Goal: Information Seeking & Learning: Learn about a topic

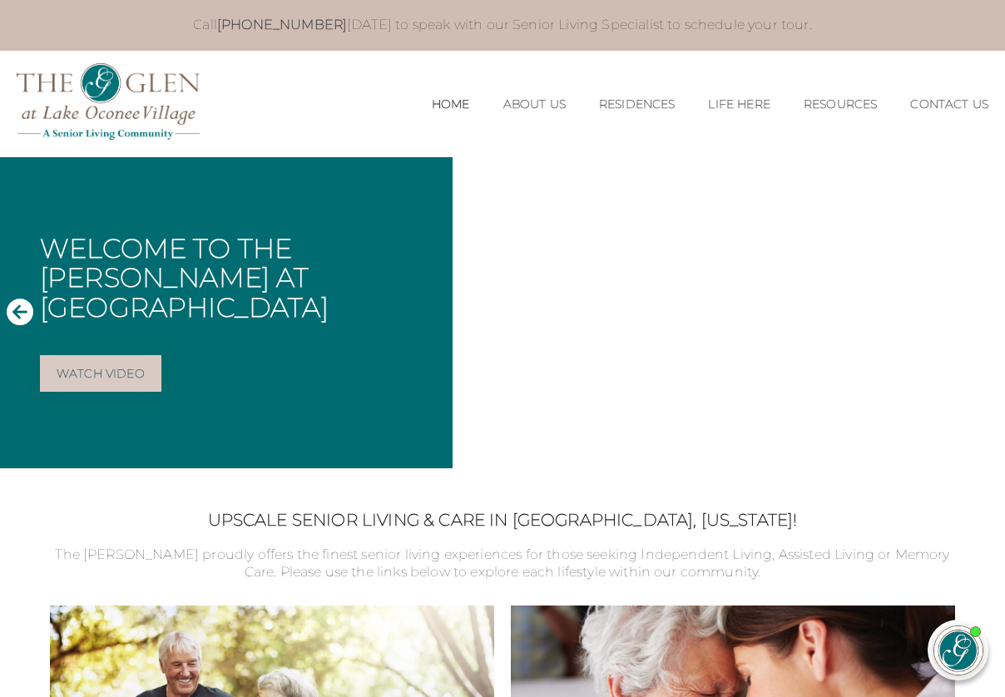
click at [78, 513] on h2 "Upscale Senior Living & Care in [GEOGRAPHIC_DATA], [US_STATE]!" at bounding box center [502, 520] width 905 height 20
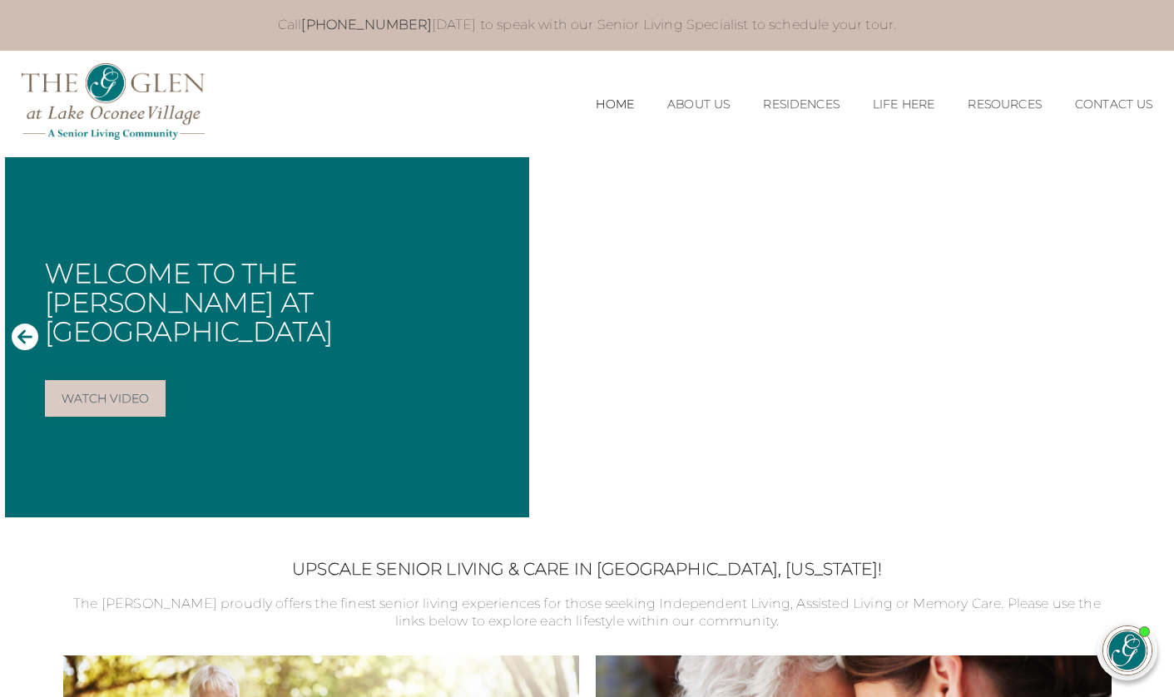
click at [1005, 342] on icon "Next Slide" at bounding box center [1150, 336] width 27 height 27
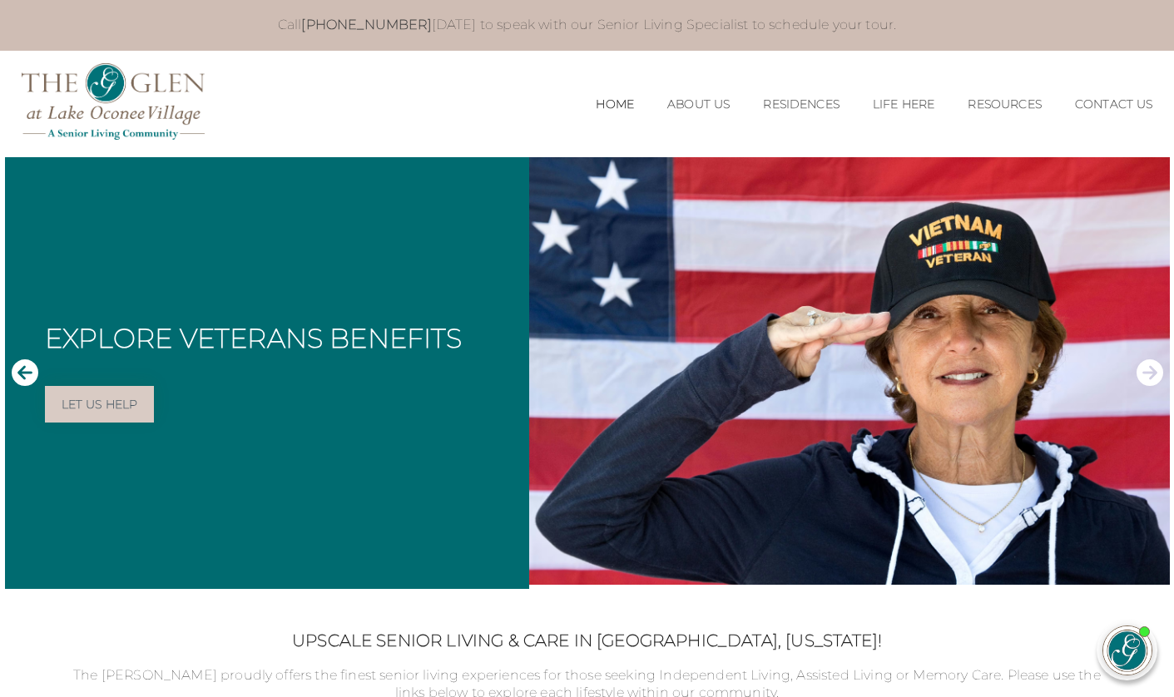
click at [1005, 375] on icon "Next Slide" at bounding box center [1150, 372] width 27 height 27
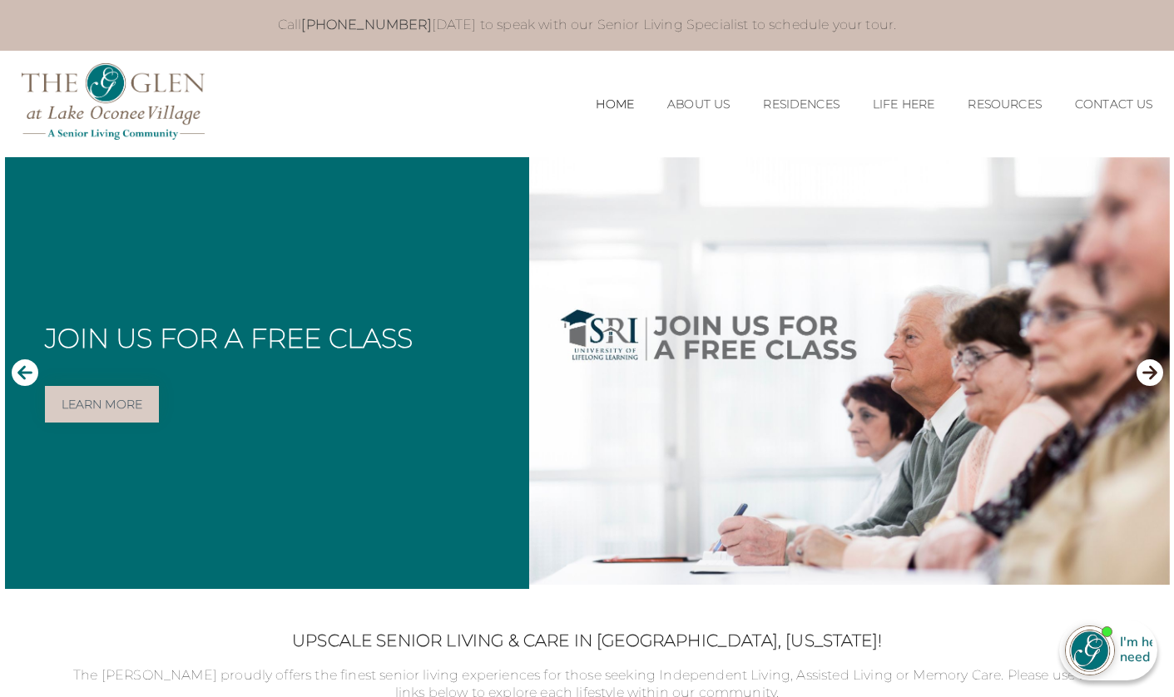
click at [1005, 375] on icon "Next Slide" at bounding box center [1150, 372] width 27 height 27
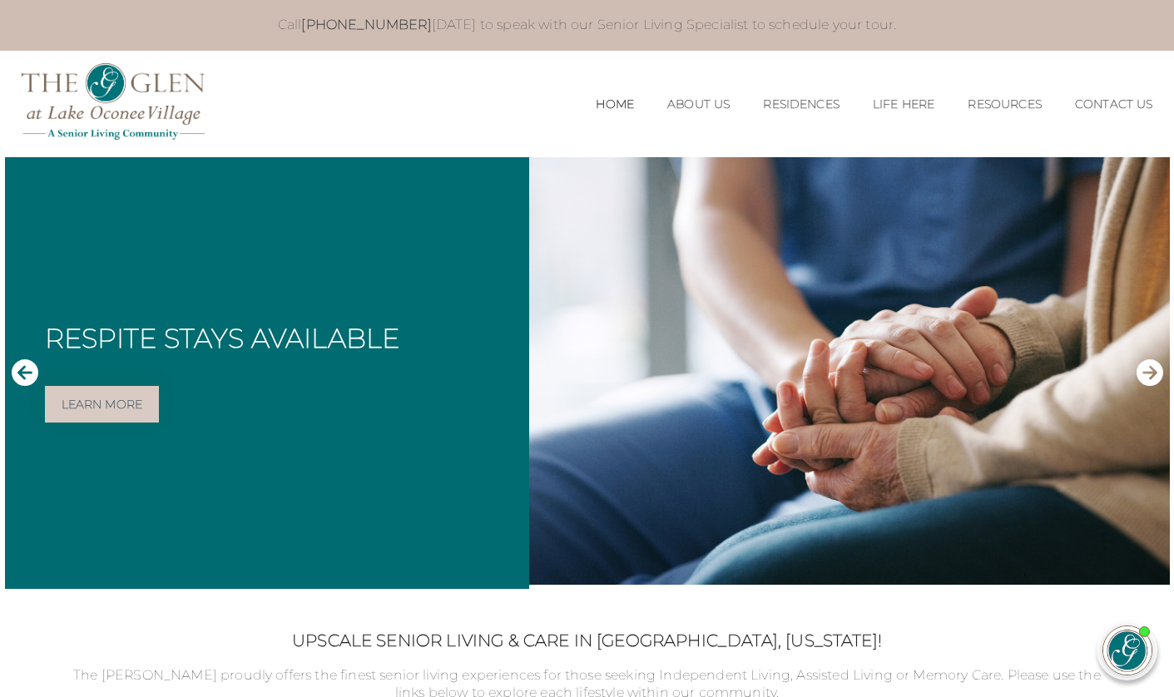
click at [1005, 375] on icon "Next Slide" at bounding box center [1150, 372] width 27 height 27
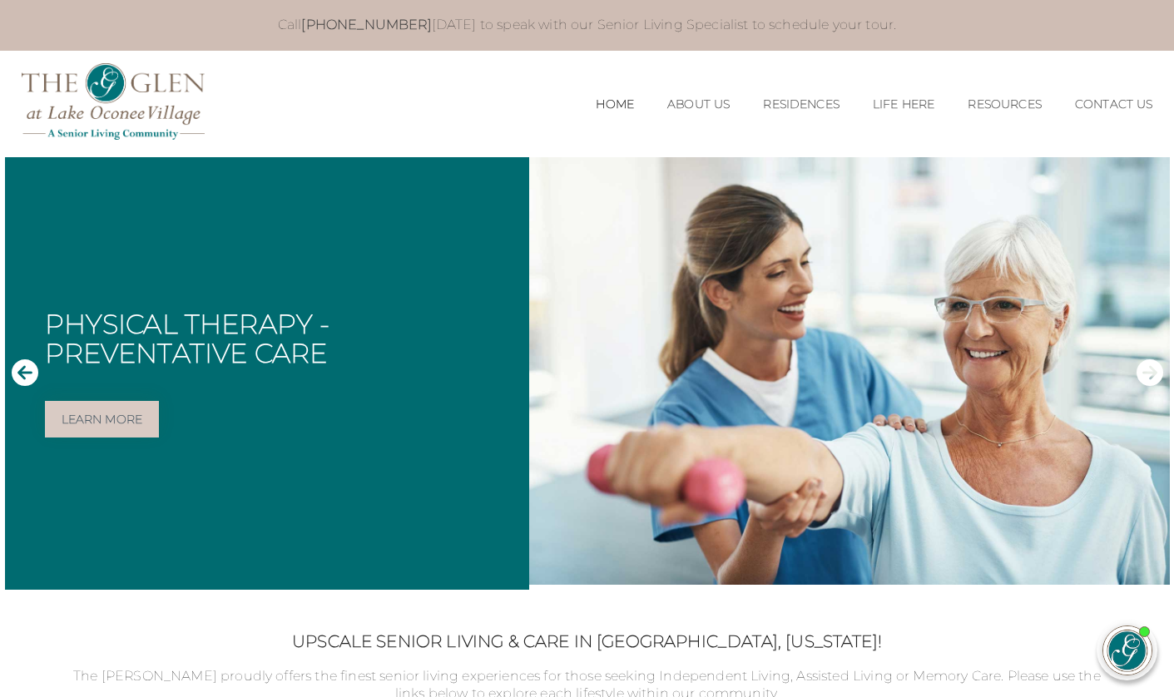
click at [1005, 375] on icon "Next Slide" at bounding box center [1150, 373] width 27 height 27
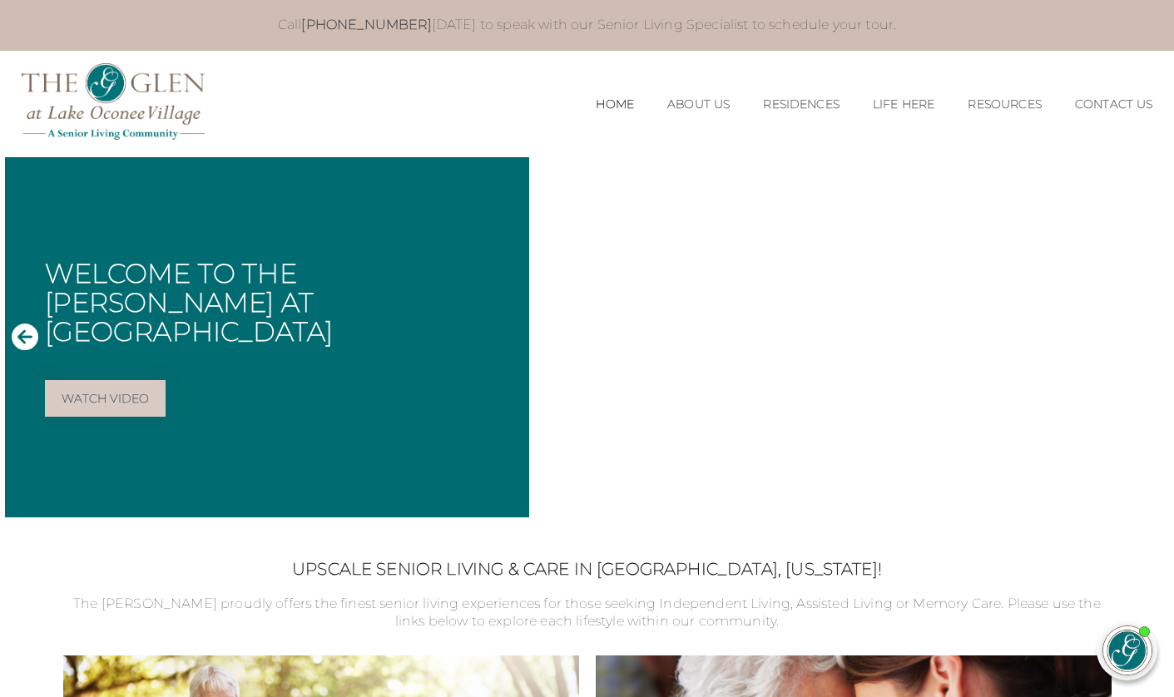
click at [1005, 335] on icon "Next Slide" at bounding box center [1150, 336] width 27 height 27
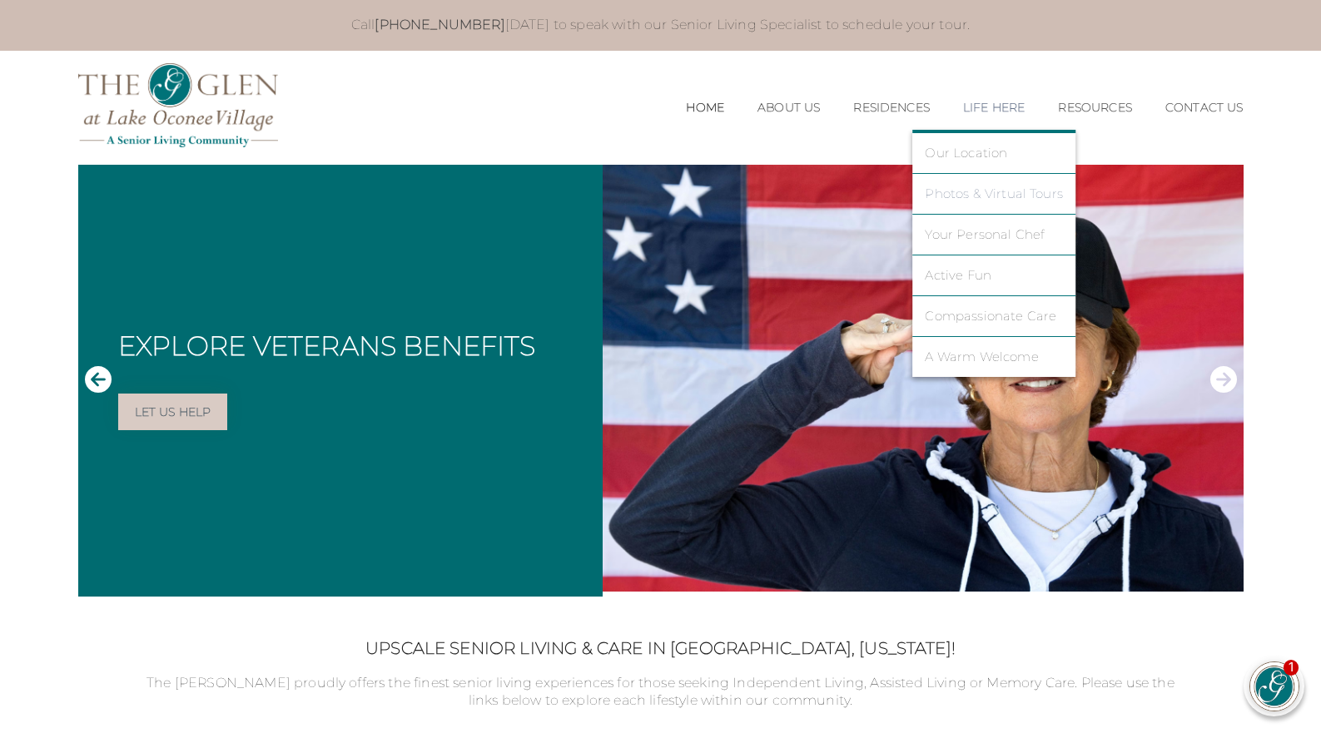
click at [956, 195] on link "Photos & Virtual Tours" at bounding box center [994, 193] width 138 height 15
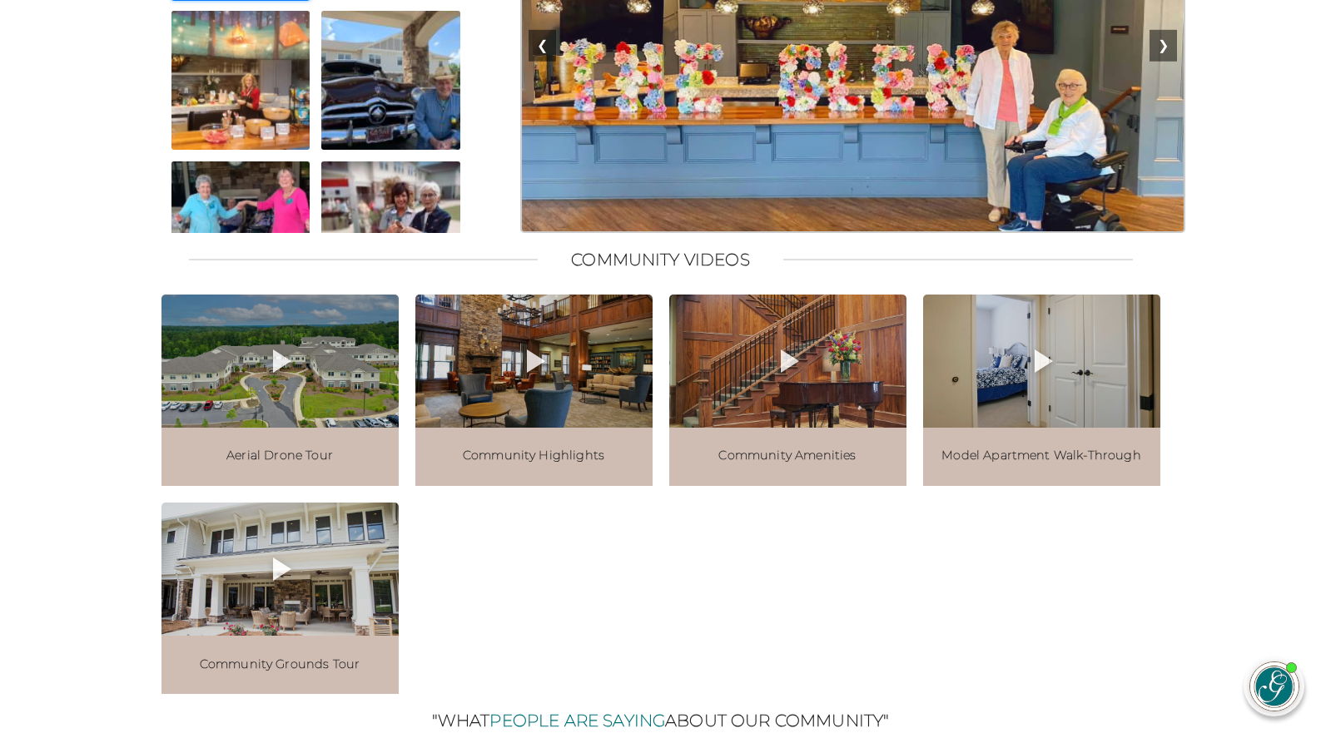
scroll to position [1748, 0]
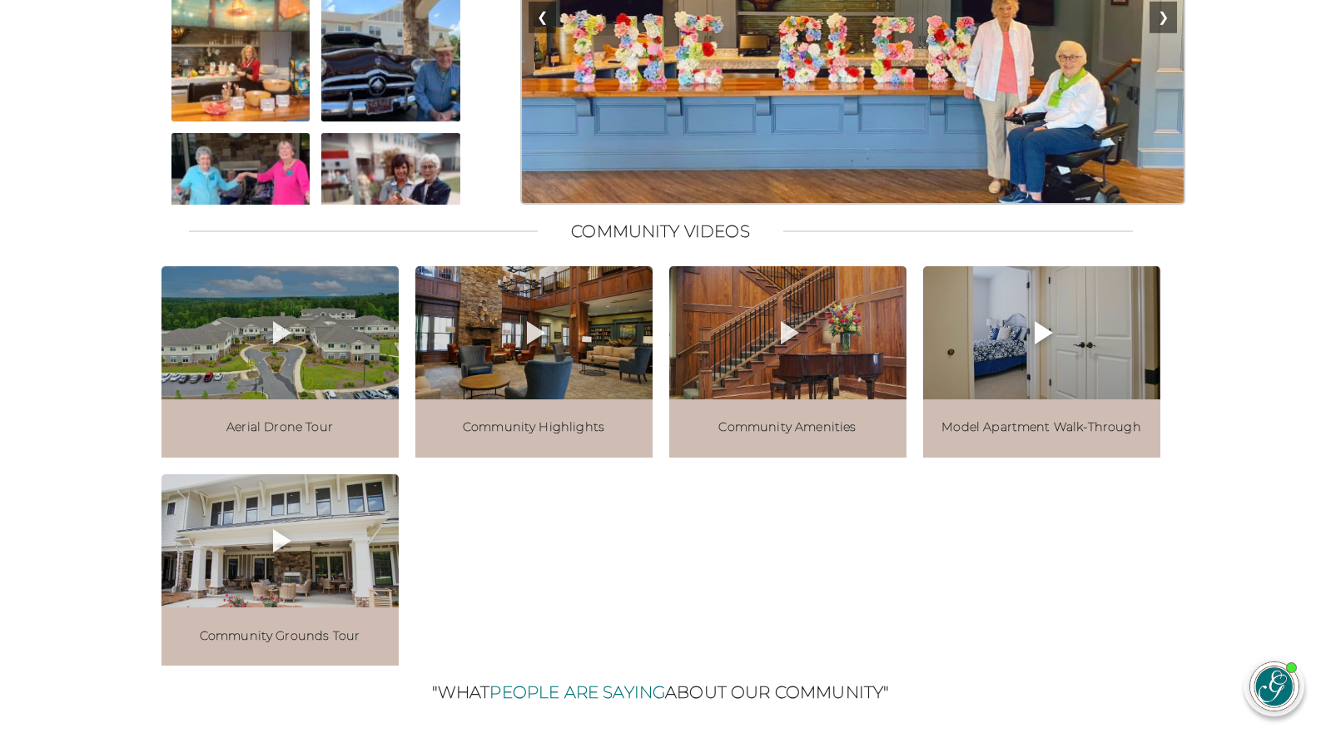
click at [1042, 353] on icon at bounding box center [1041, 333] width 40 height 40
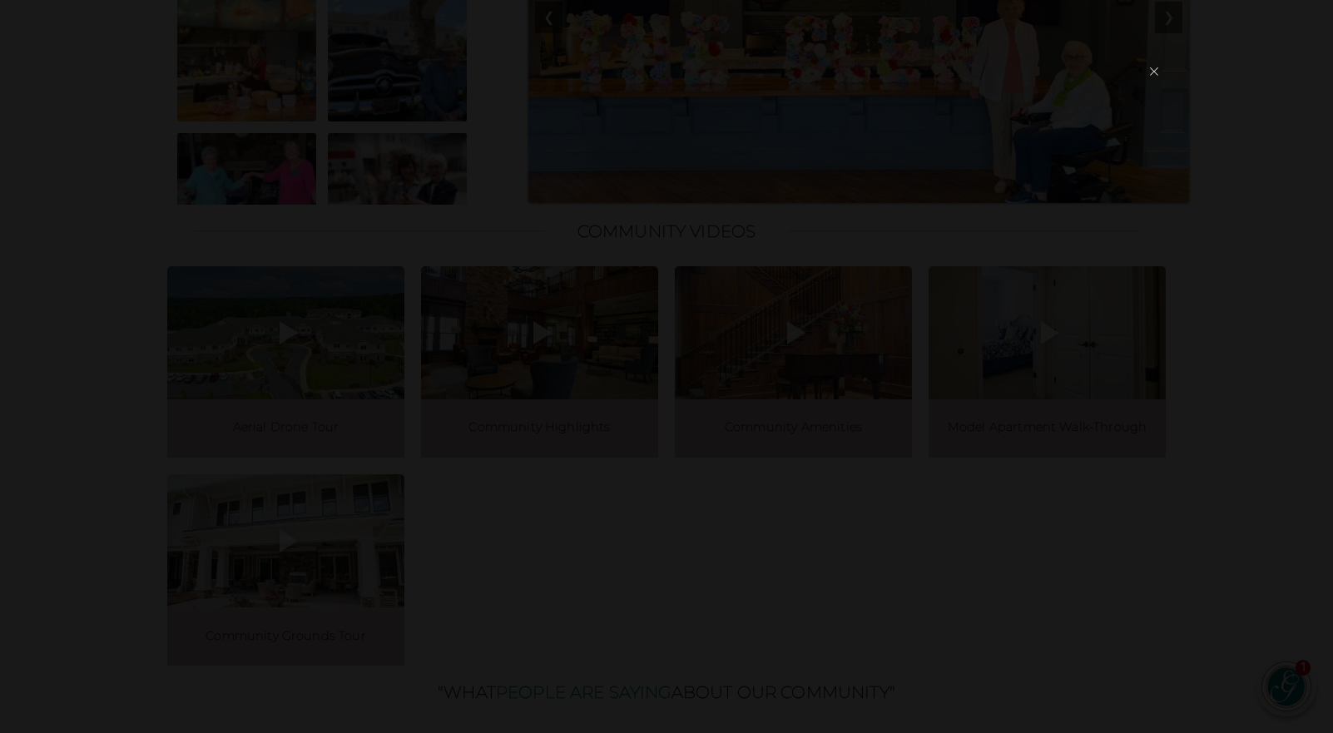
click at [1153, 71] on button "×" at bounding box center [1154, 71] width 23 height 39
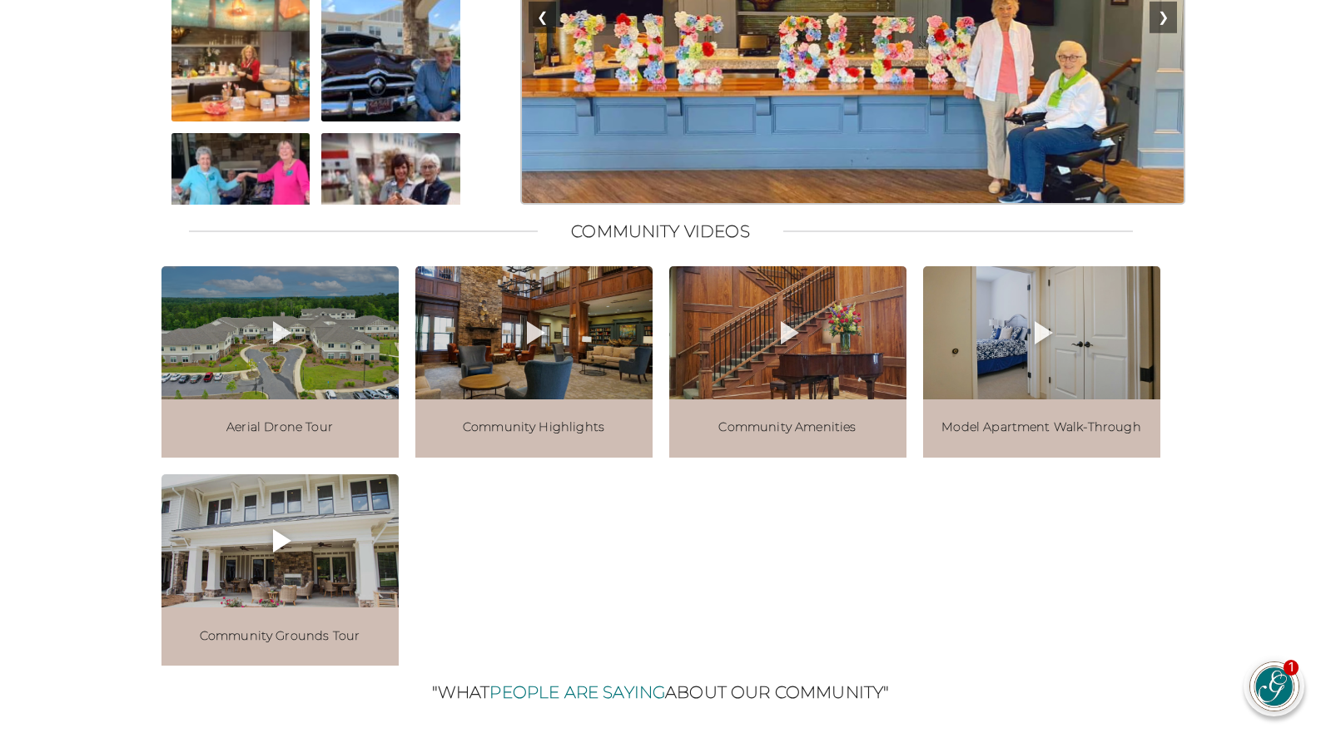
click at [286, 561] on icon at bounding box center [280, 541] width 40 height 40
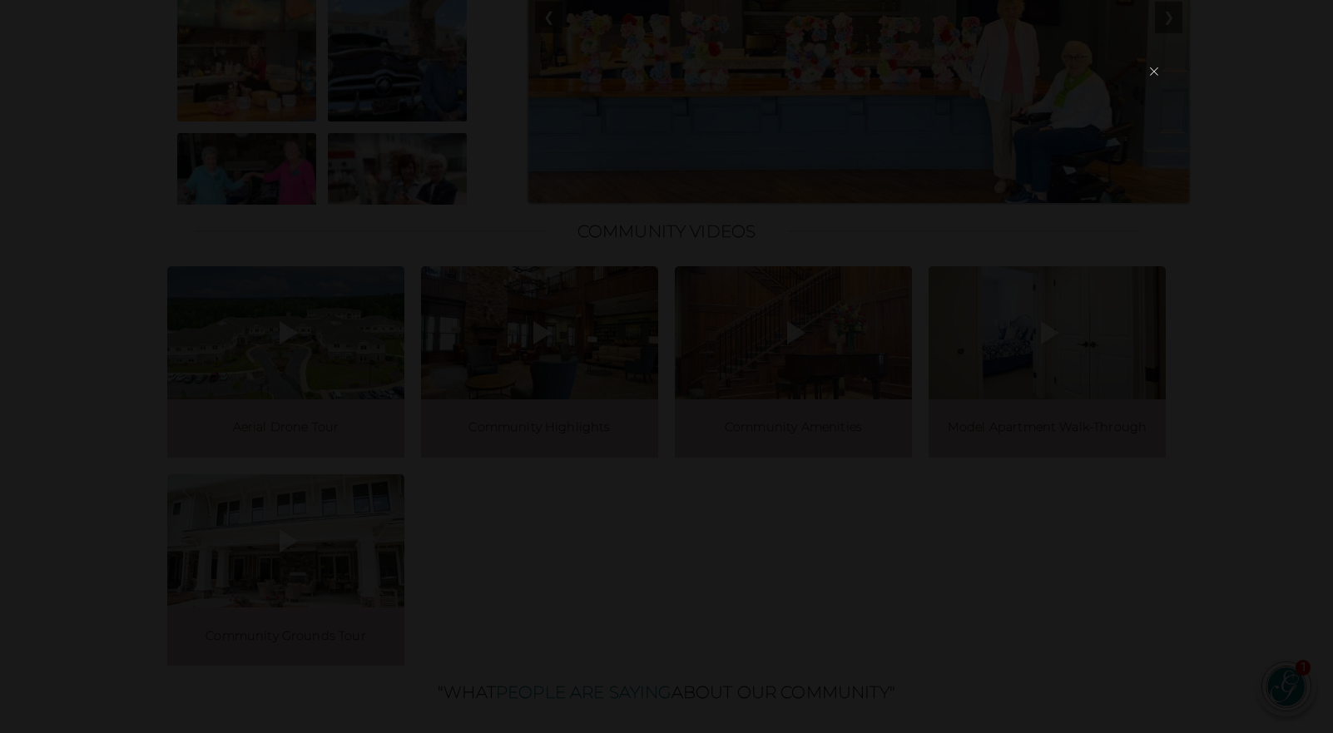
click at [1153, 72] on button "×" at bounding box center [1154, 71] width 23 height 39
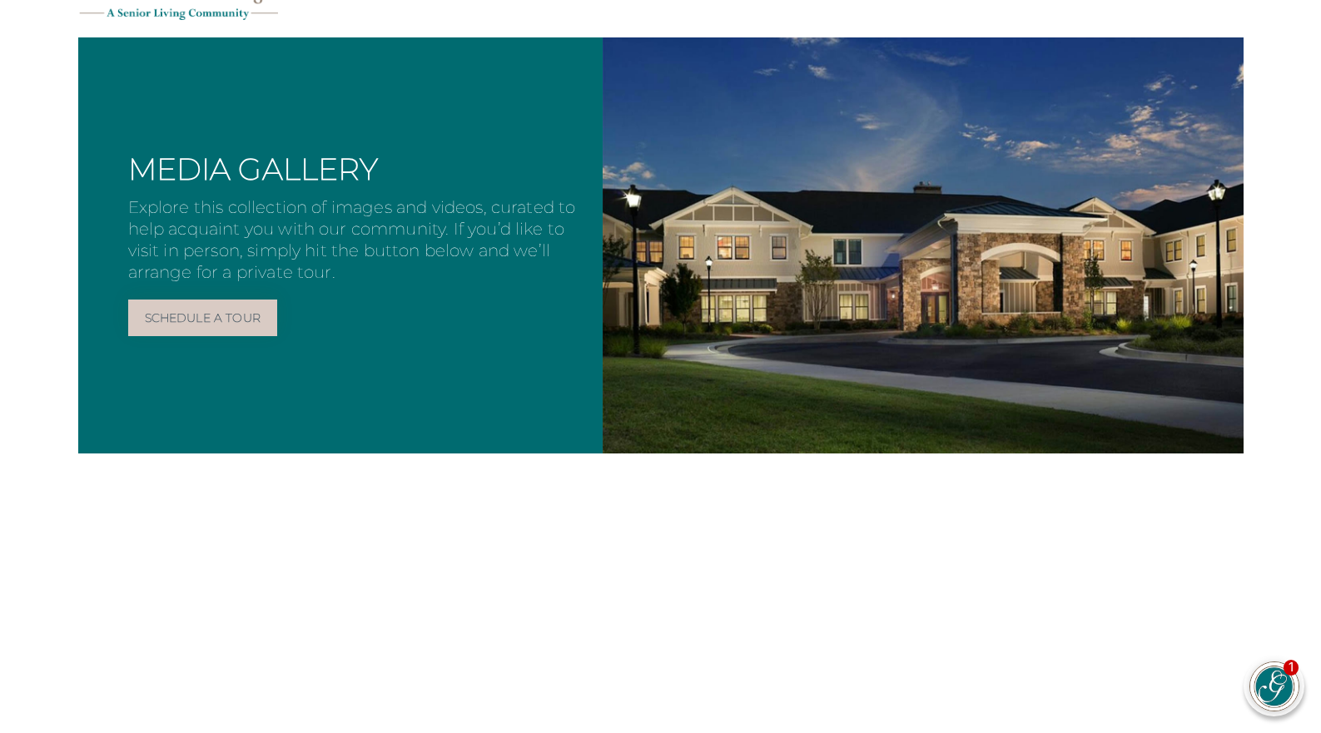
scroll to position [0, 0]
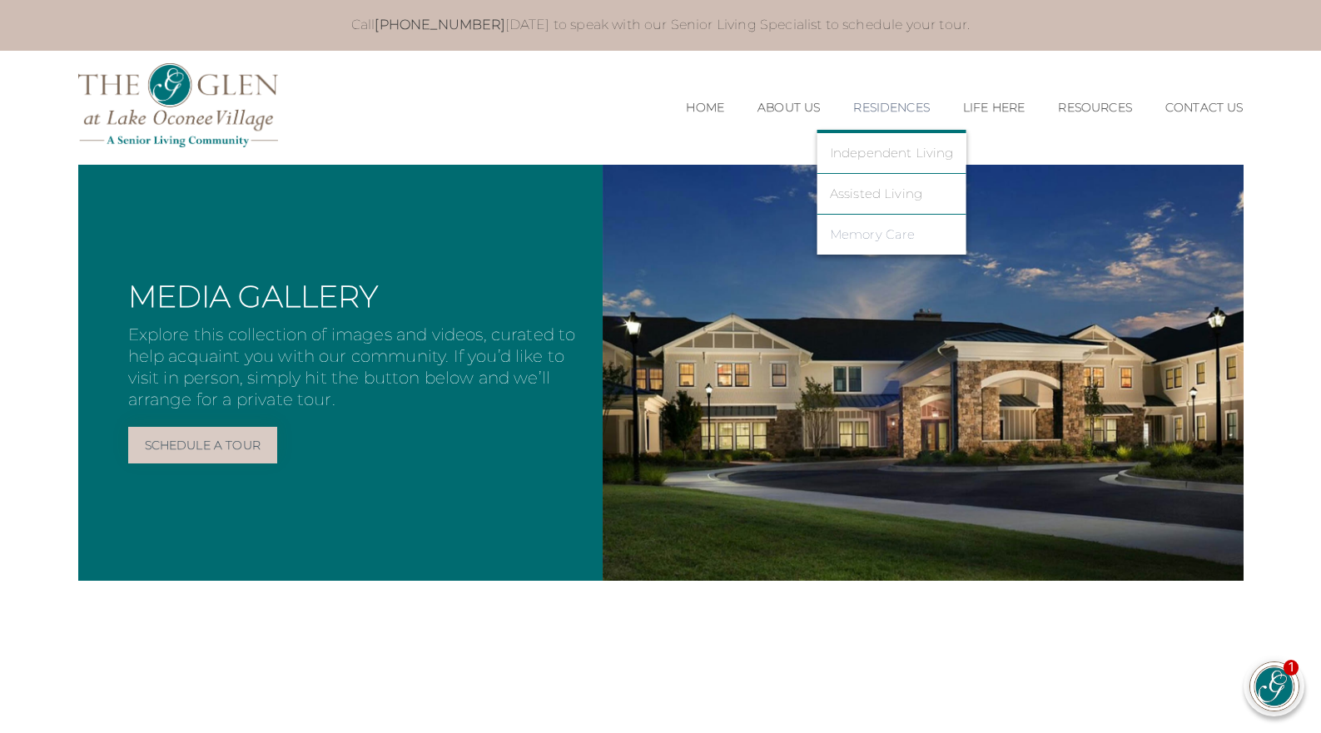
click at [876, 236] on link "Memory Care" at bounding box center [892, 234] width 124 height 15
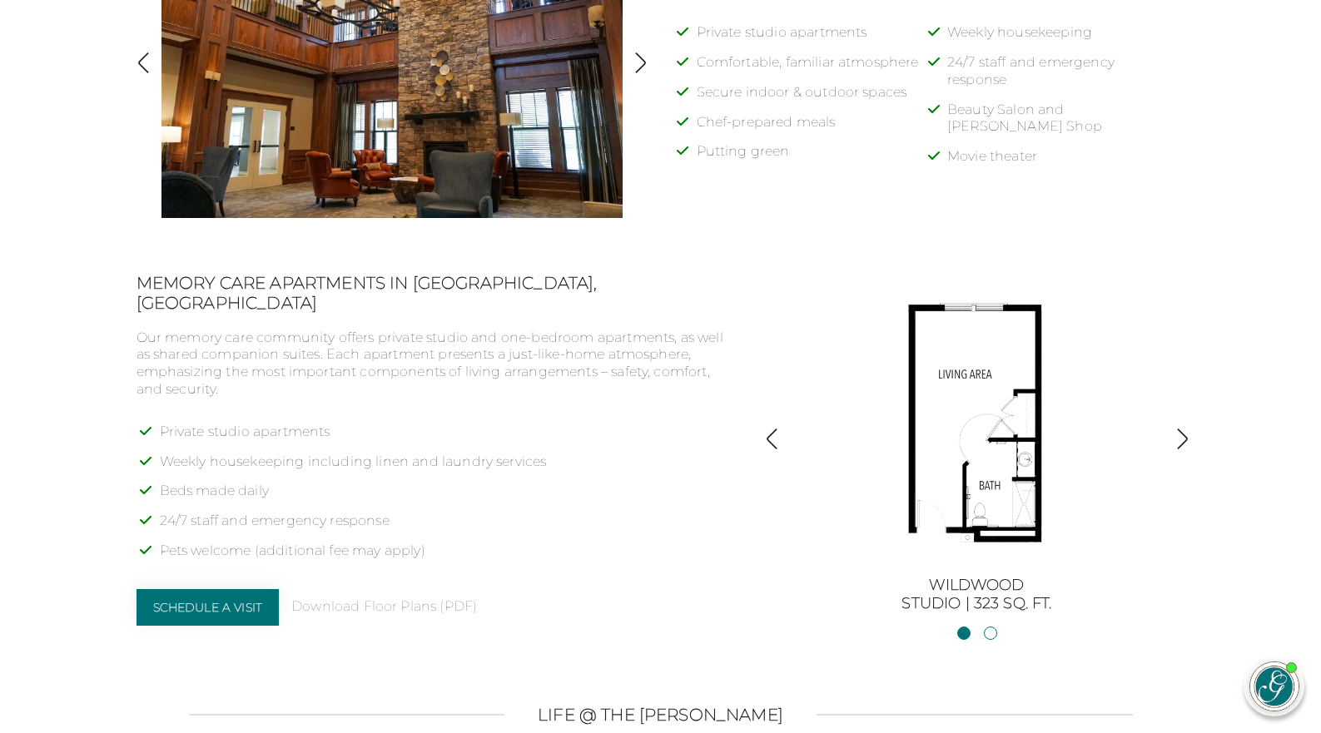
scroll to position [1082, 0]
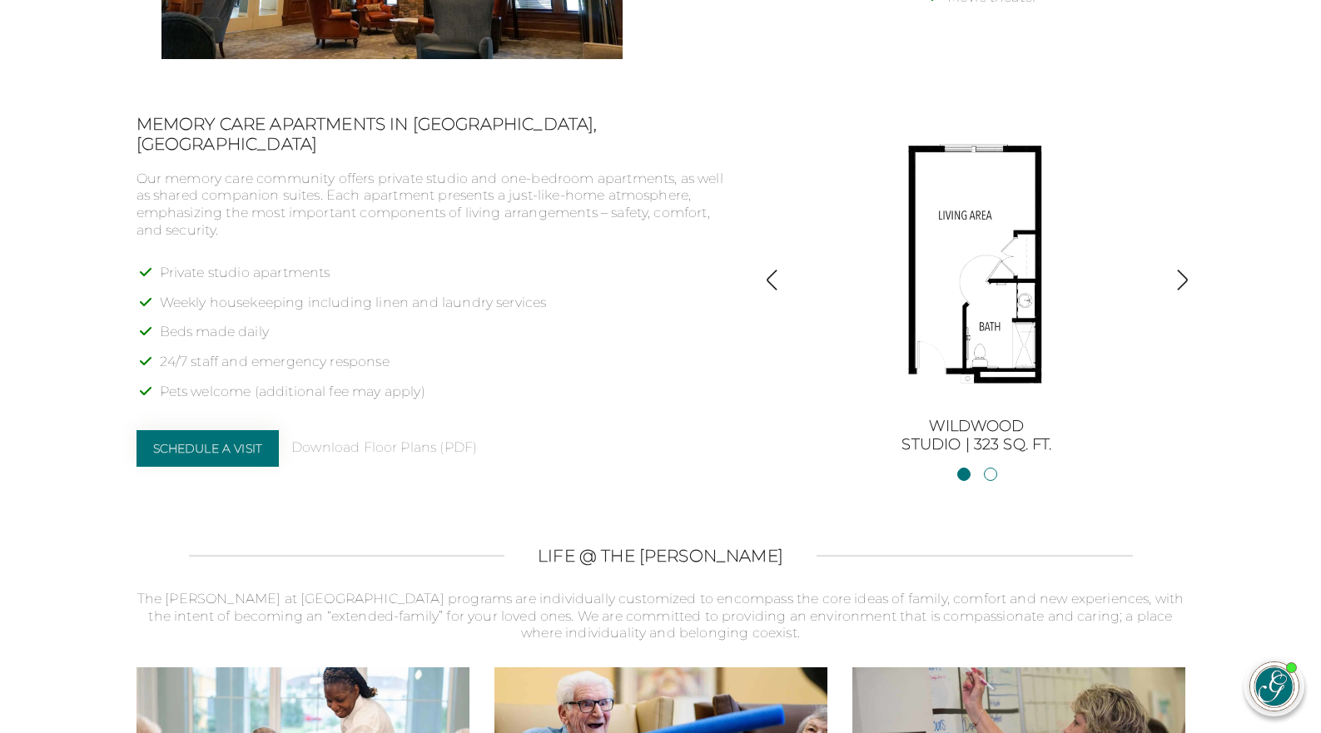
click at [1187, 280] on img "button" at bounding box center [1182, 280] width 22 height 22
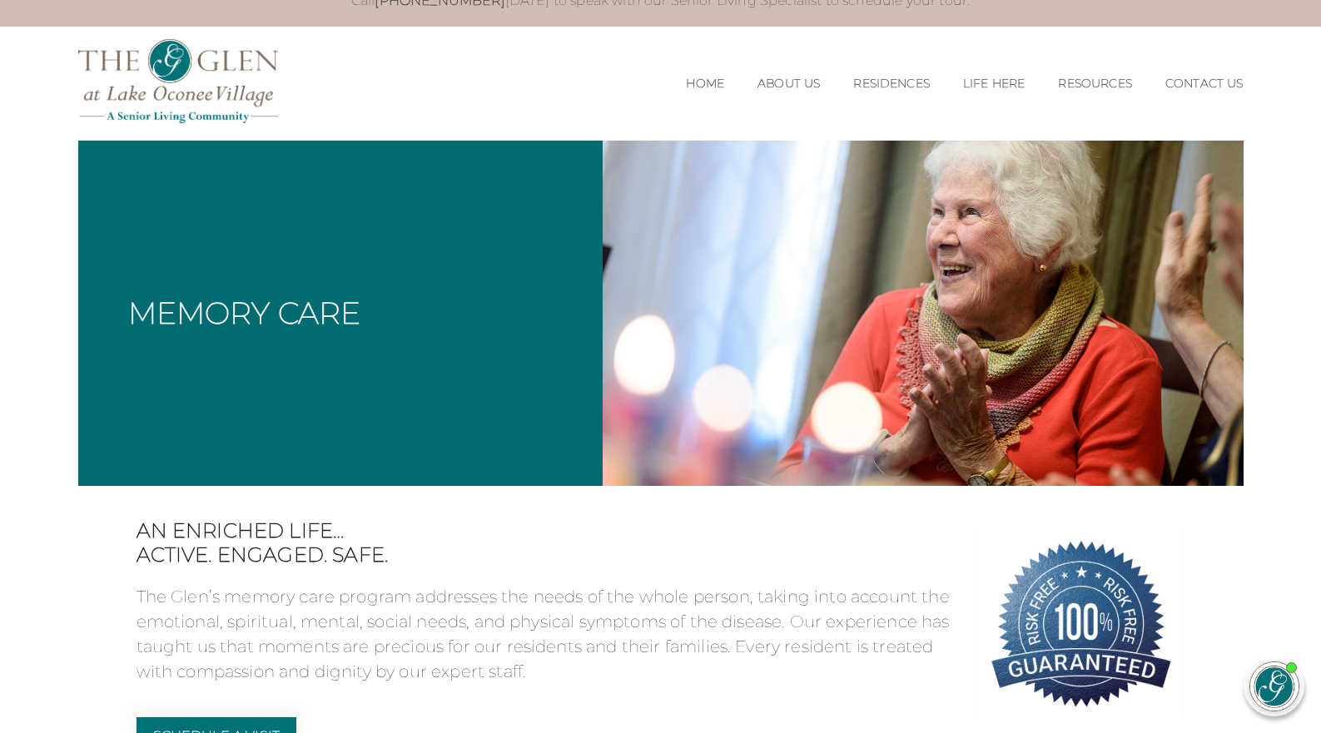
scroll to position [0, 0]
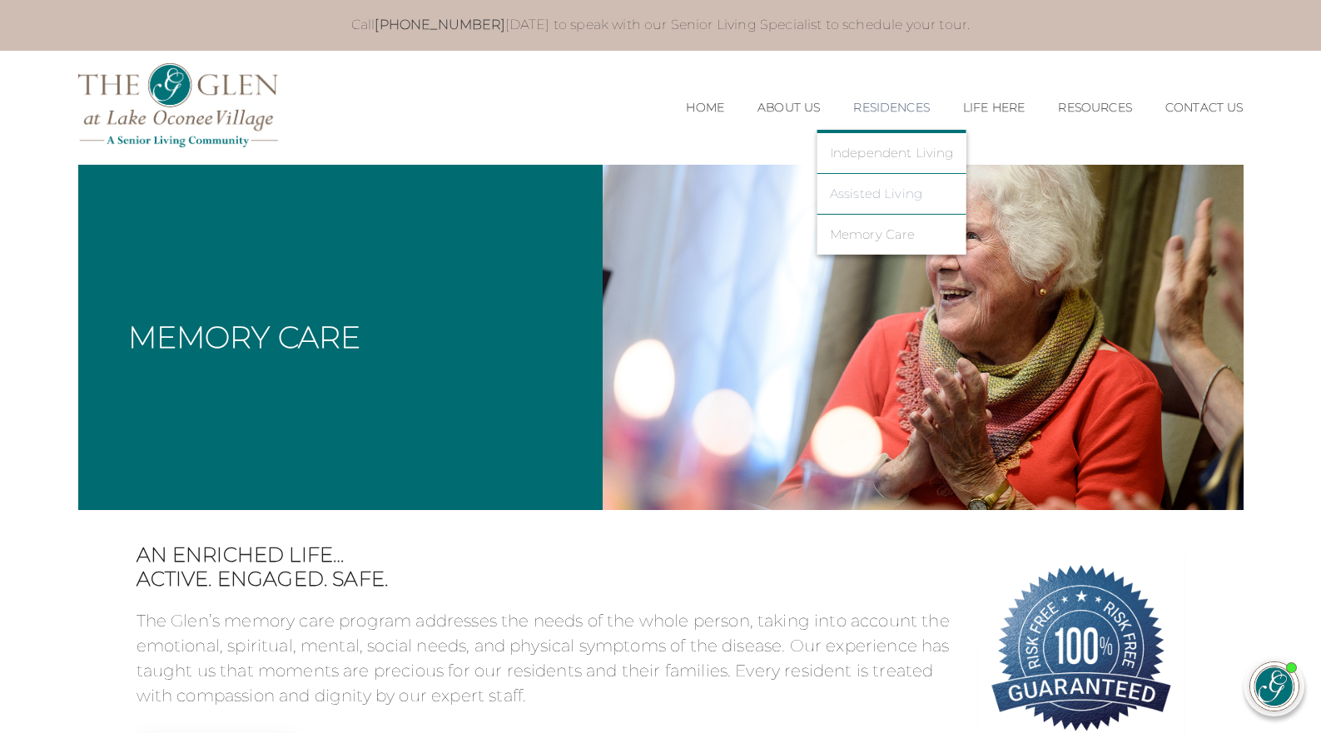
click at [866, 196] on link "Assisted Living" at bounding box center [892, 193] width 124 height 15
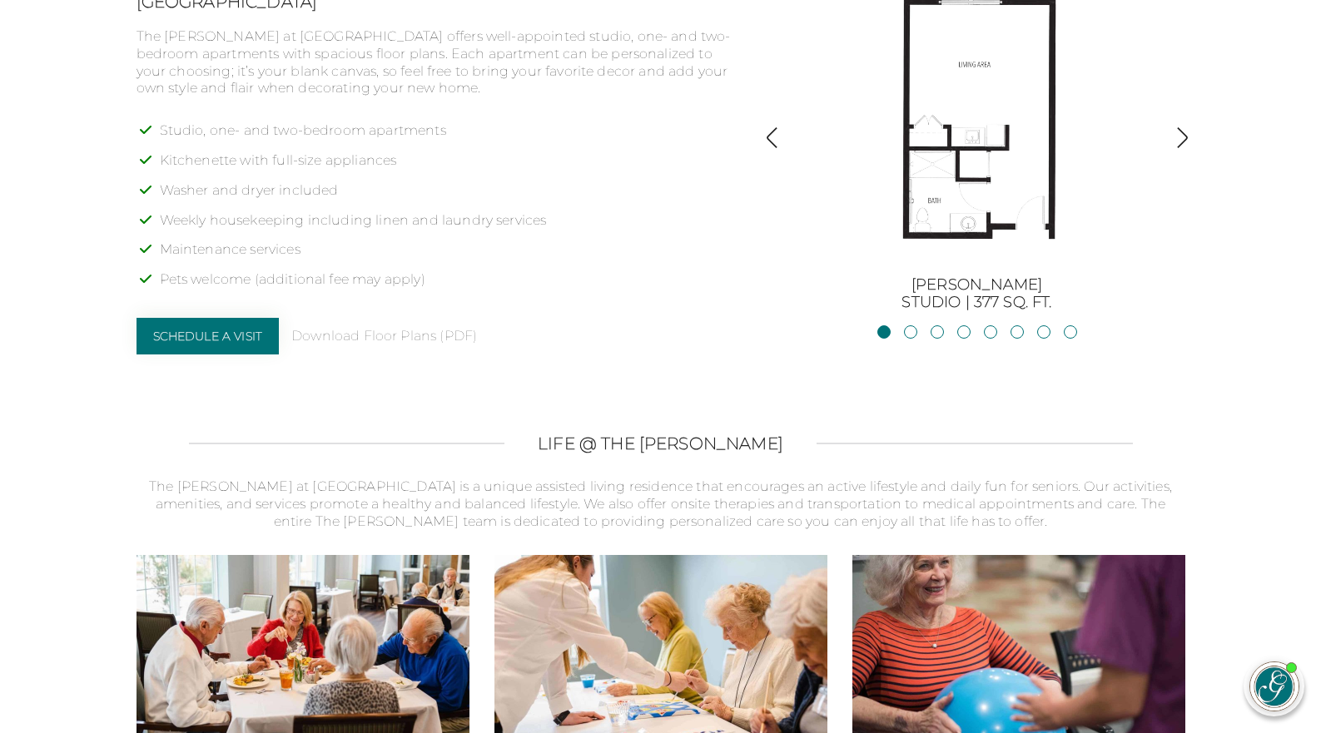
scroll to position [1415, 0]
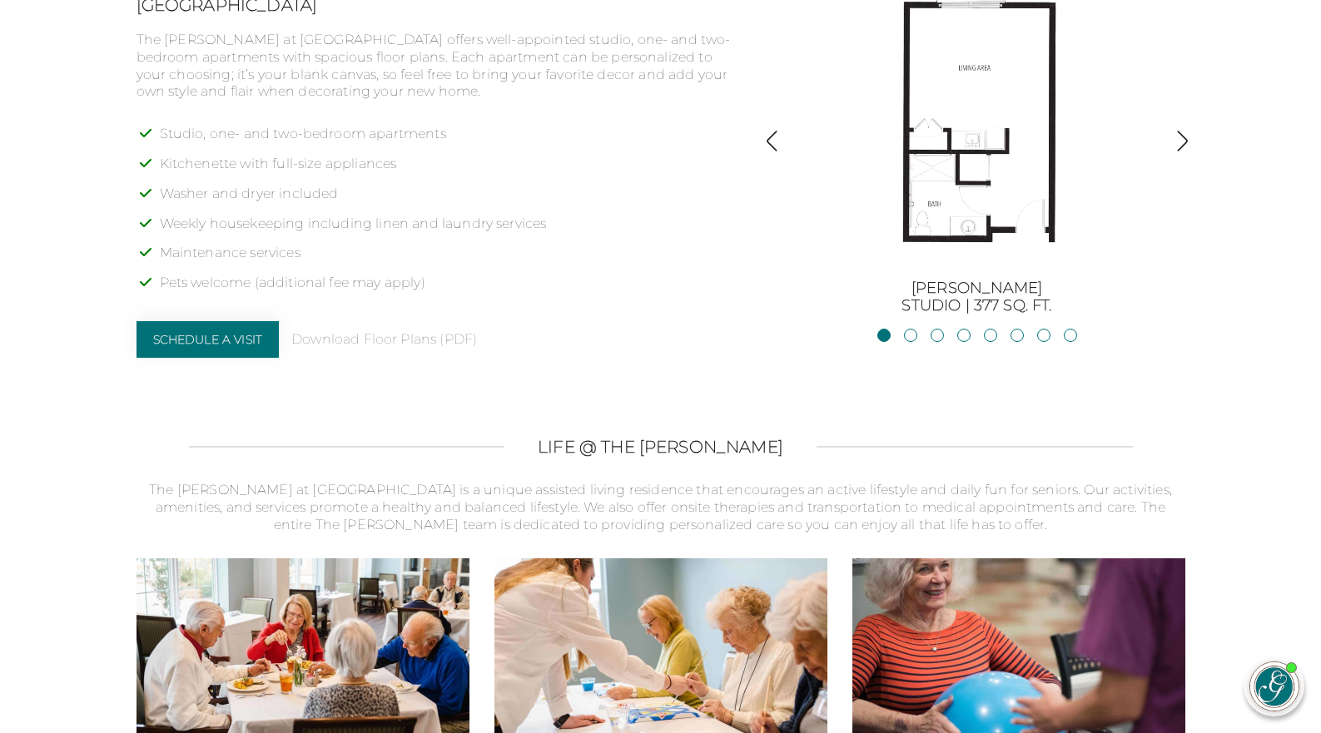
click at [1184, 141] on img "button" at bounding box center [1182, 141] width 22 height 22
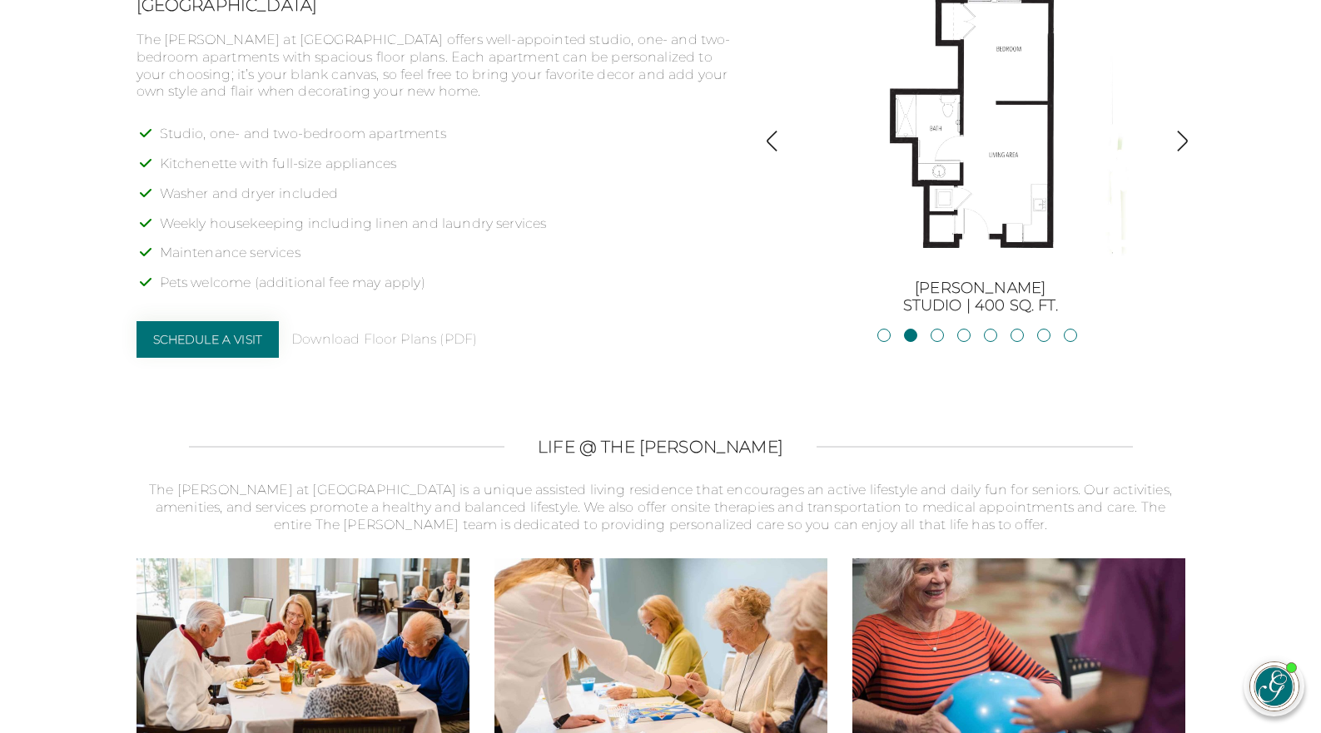
click at [1184, 141] on img "button" at bounding box center [1182, 141] width 22 height 22
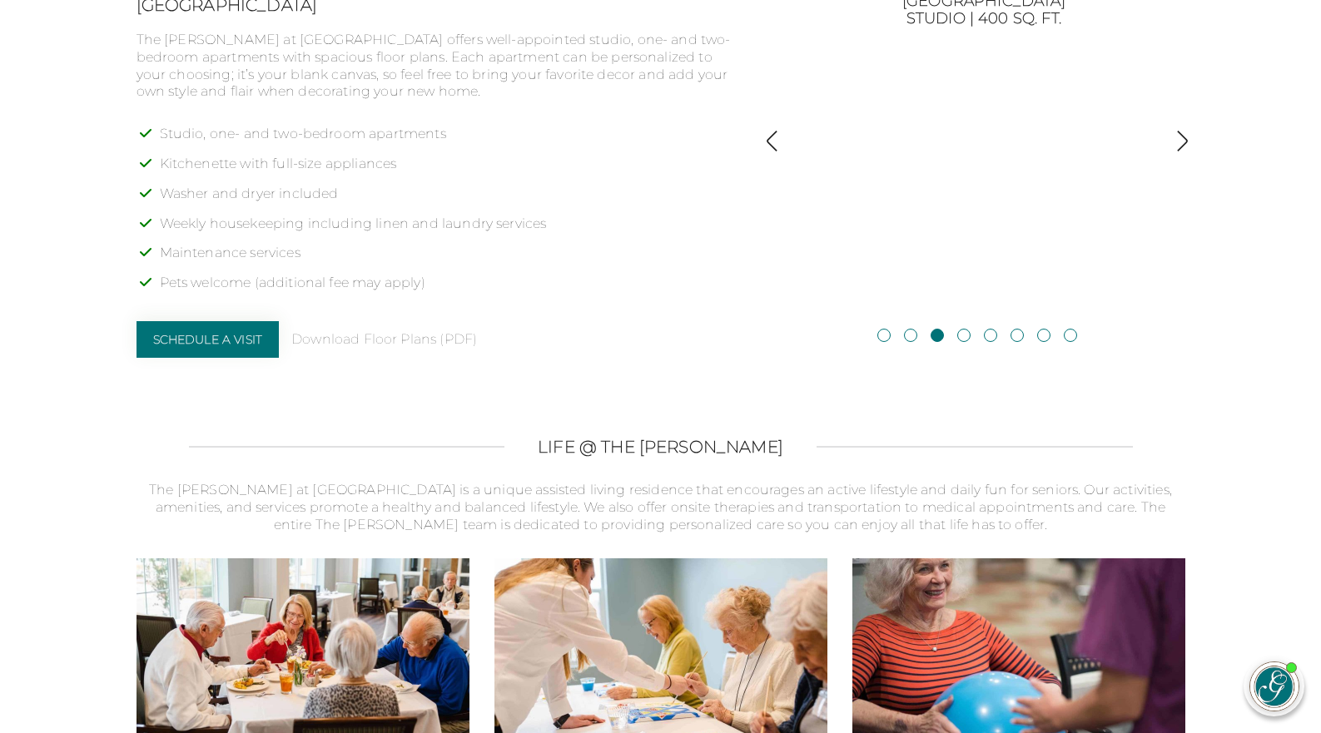
scroll to position [1332, 0]
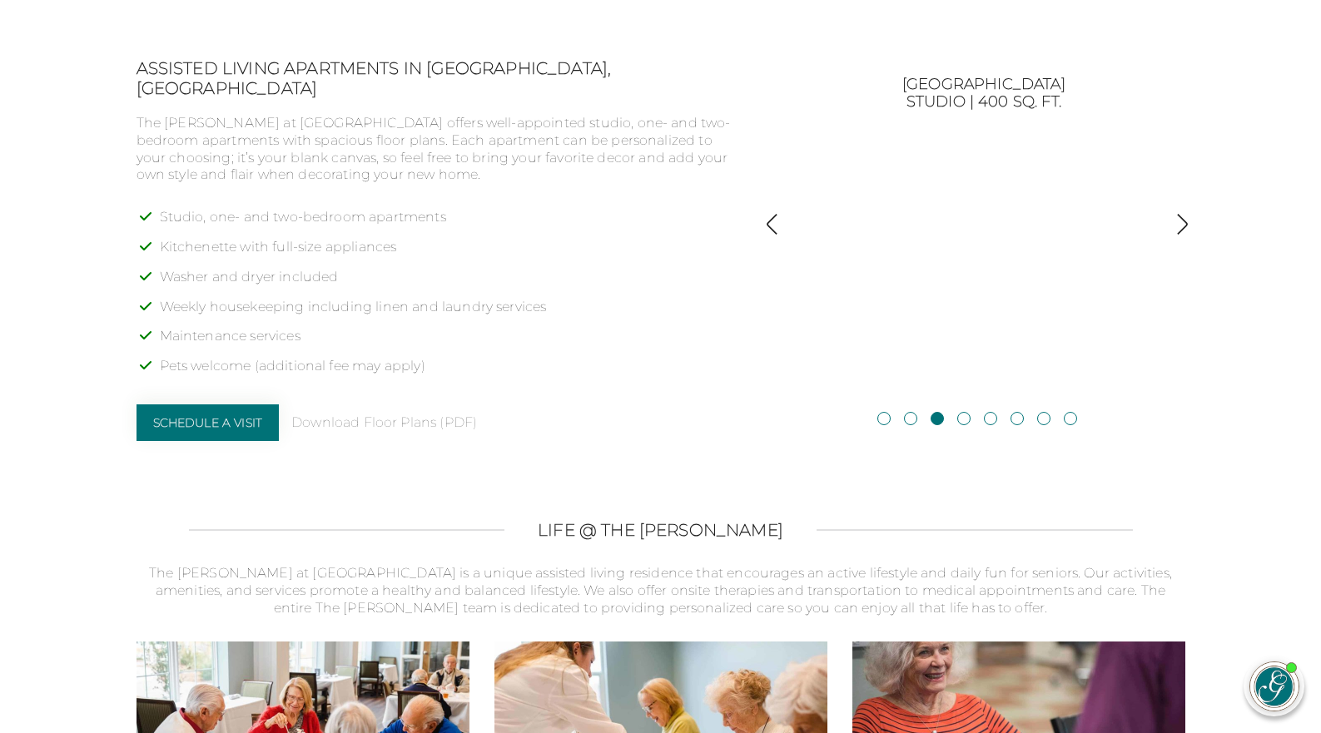
click at [1183, 226] on img "button" at bounding box center [1182, 224] width 22 height 22
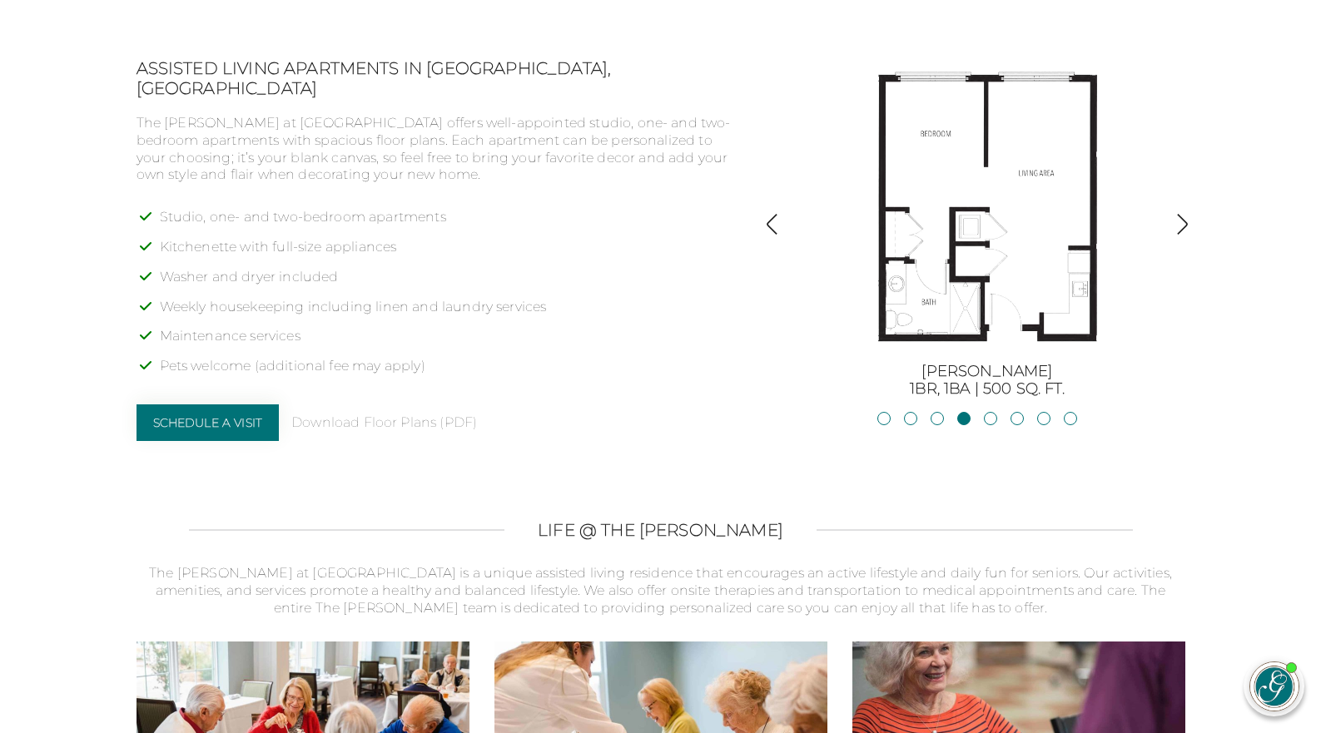
click at [1183, 226] on img "button" at bounding box center [1182, 224] width 22 height 22
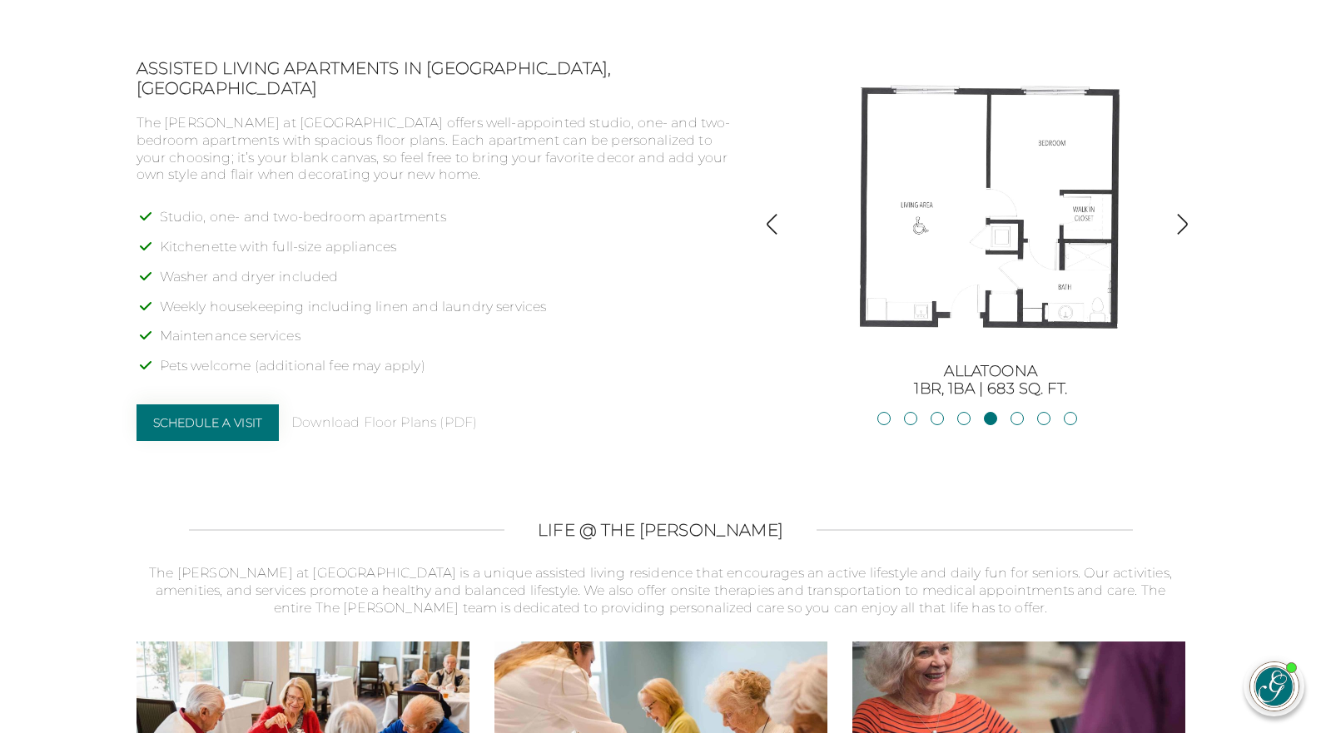
click at [1183, 226] on img "button" at bounding box center [1182, 224] width 22 height 22
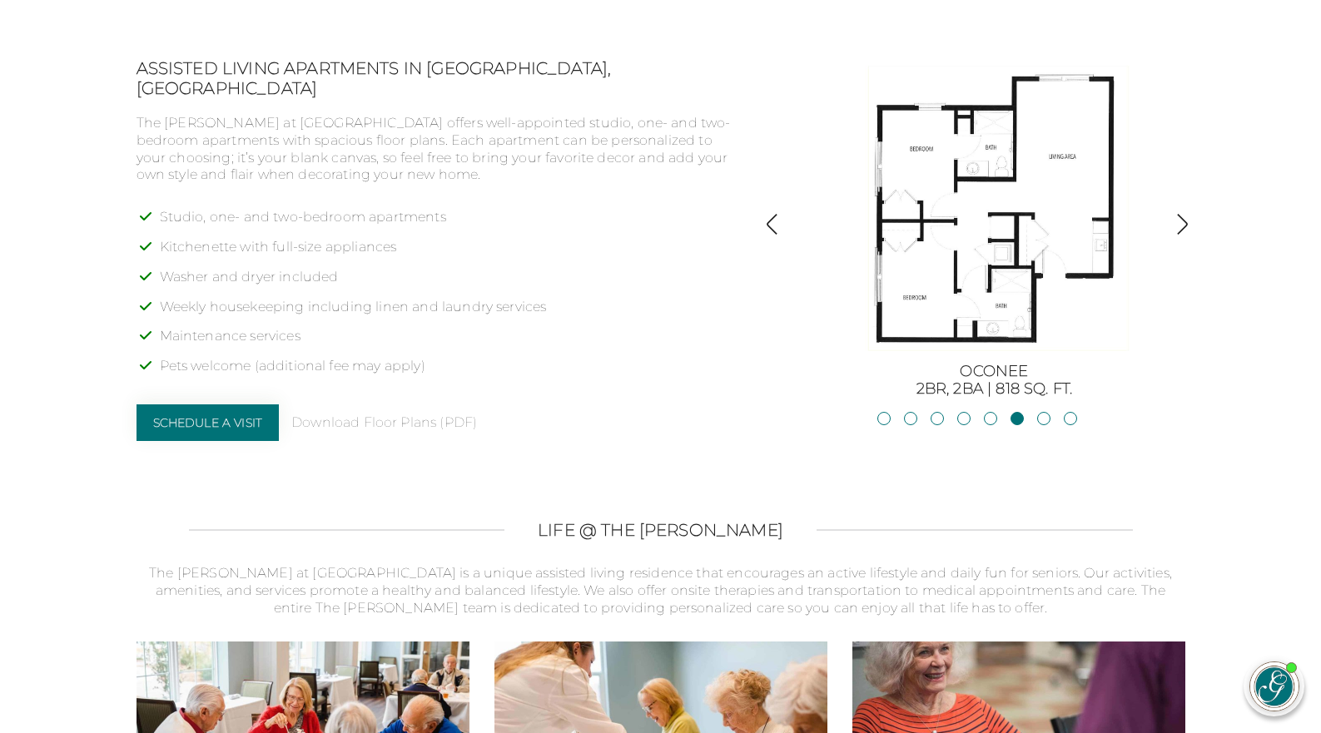
click at [1183, 226] on img "button" at bounding box center [1182, 224] width 22 height 22
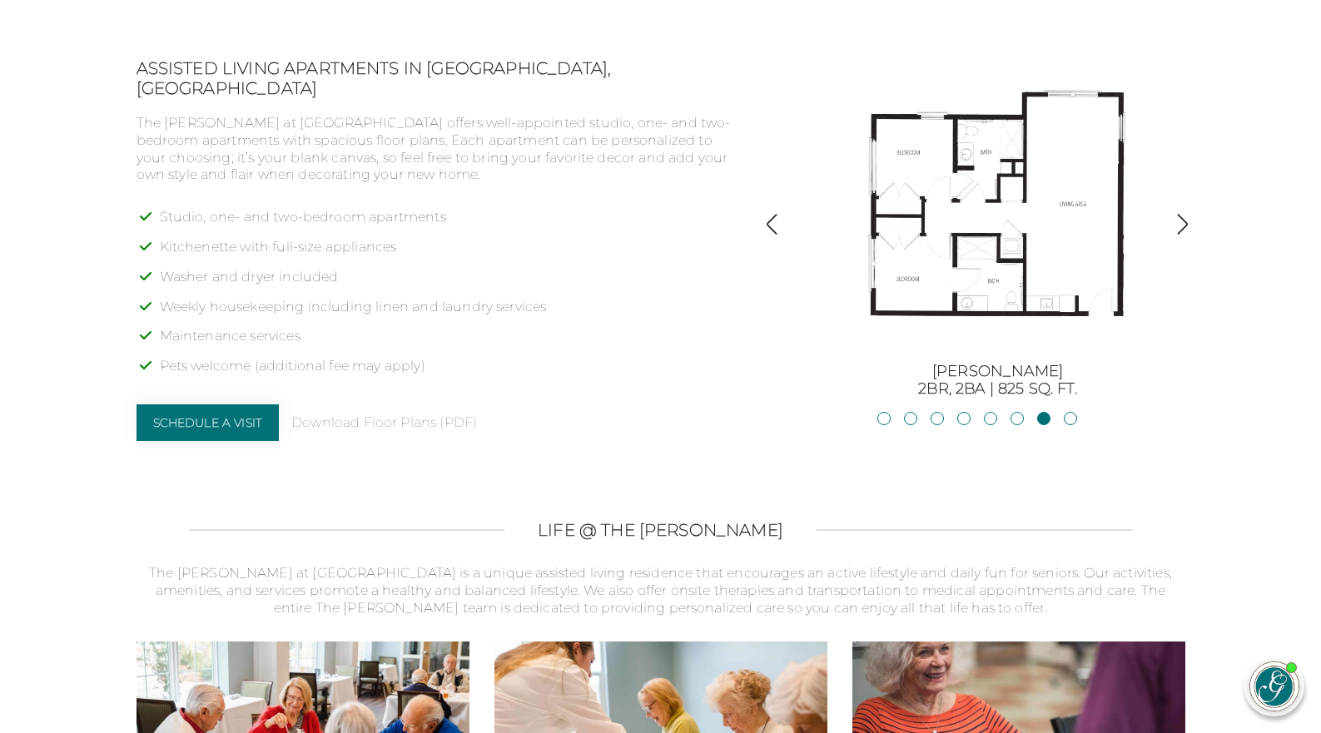
click at [1184, 224] on img "button" at bounding box center [1182, 224] width 22 height 22
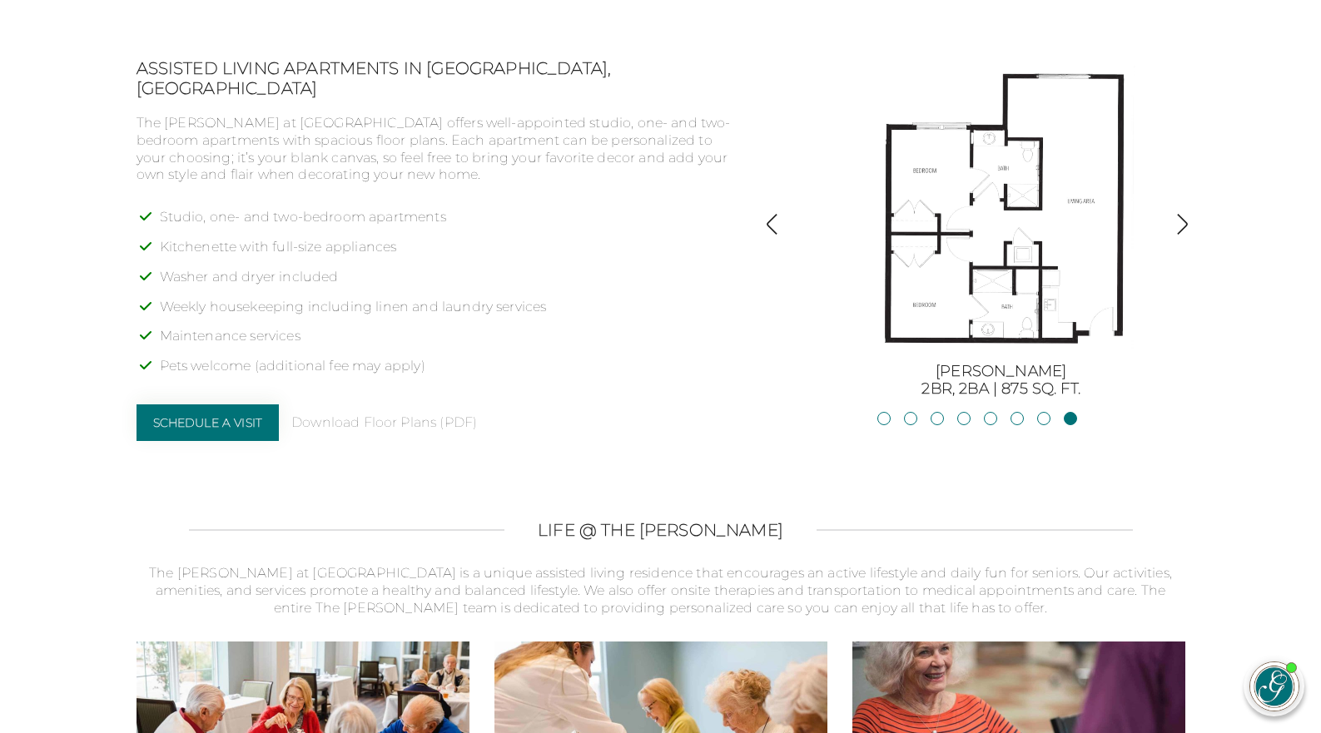
click at [1184, 224] on img "button" at bounding box center [1182, 224] width 22 height 22
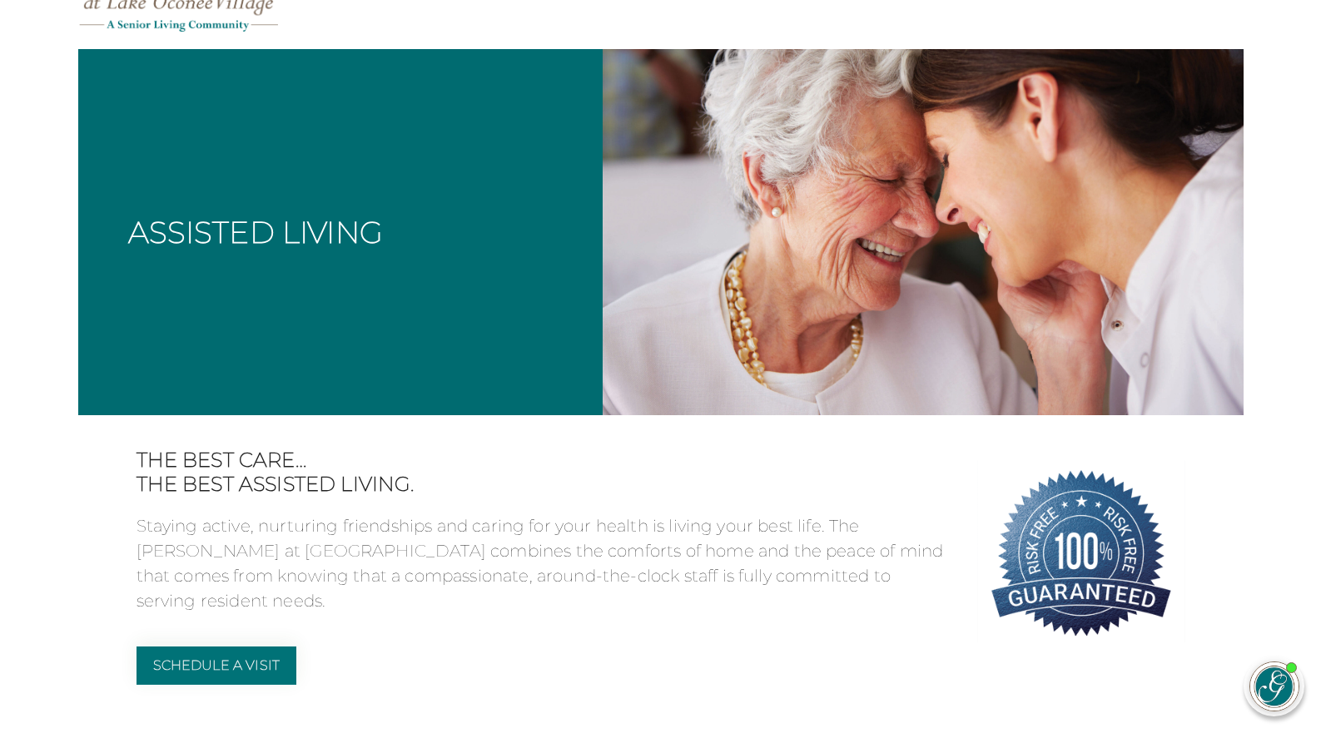
scroll to position [0, 0]
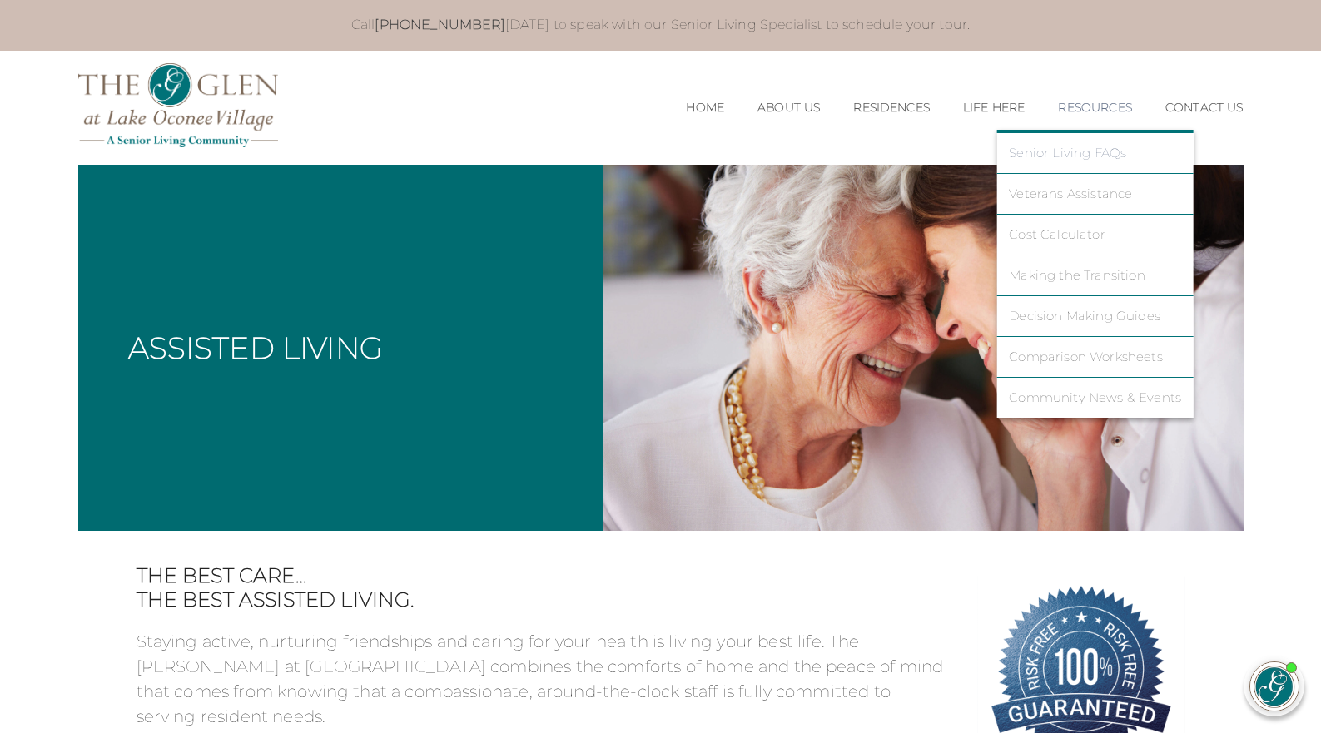
click at [1071, 156] on link "Senior Living FAQs" at bounding box center [1095, 153] width 172 height 15
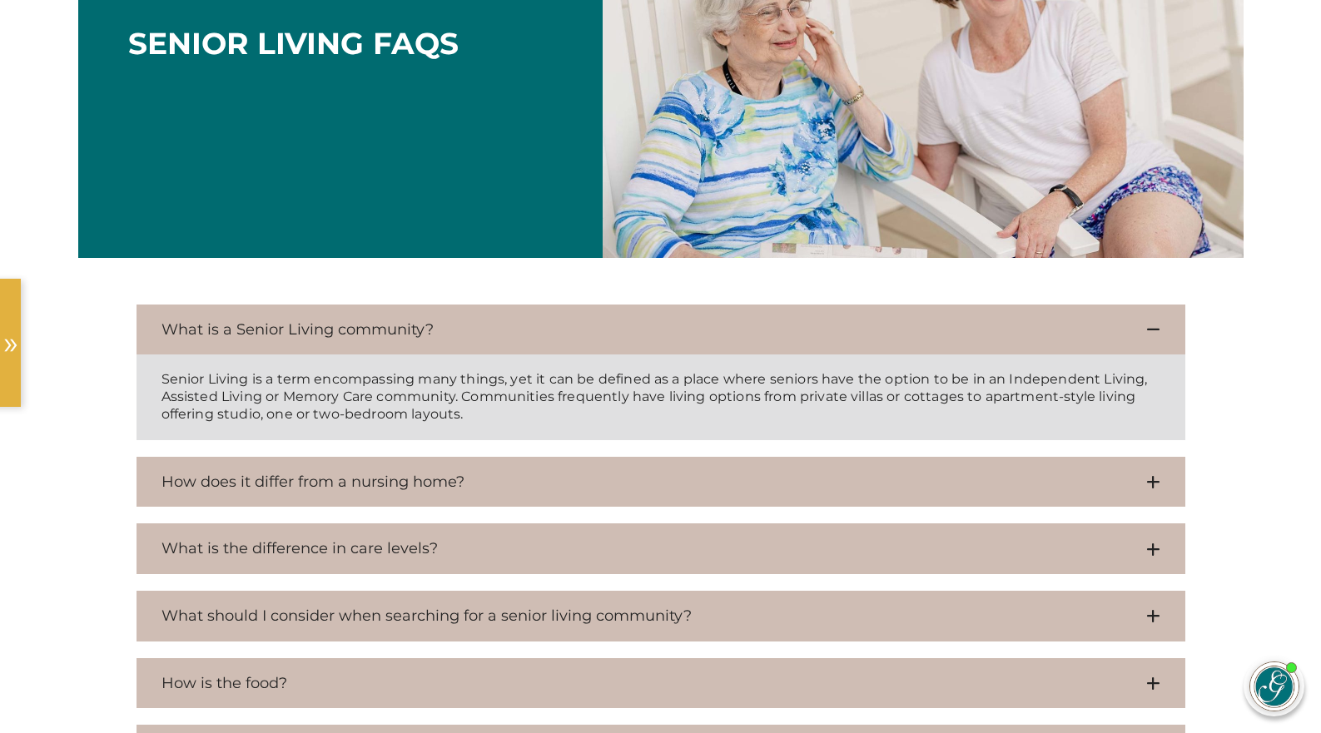
scroll to position [333, 0]
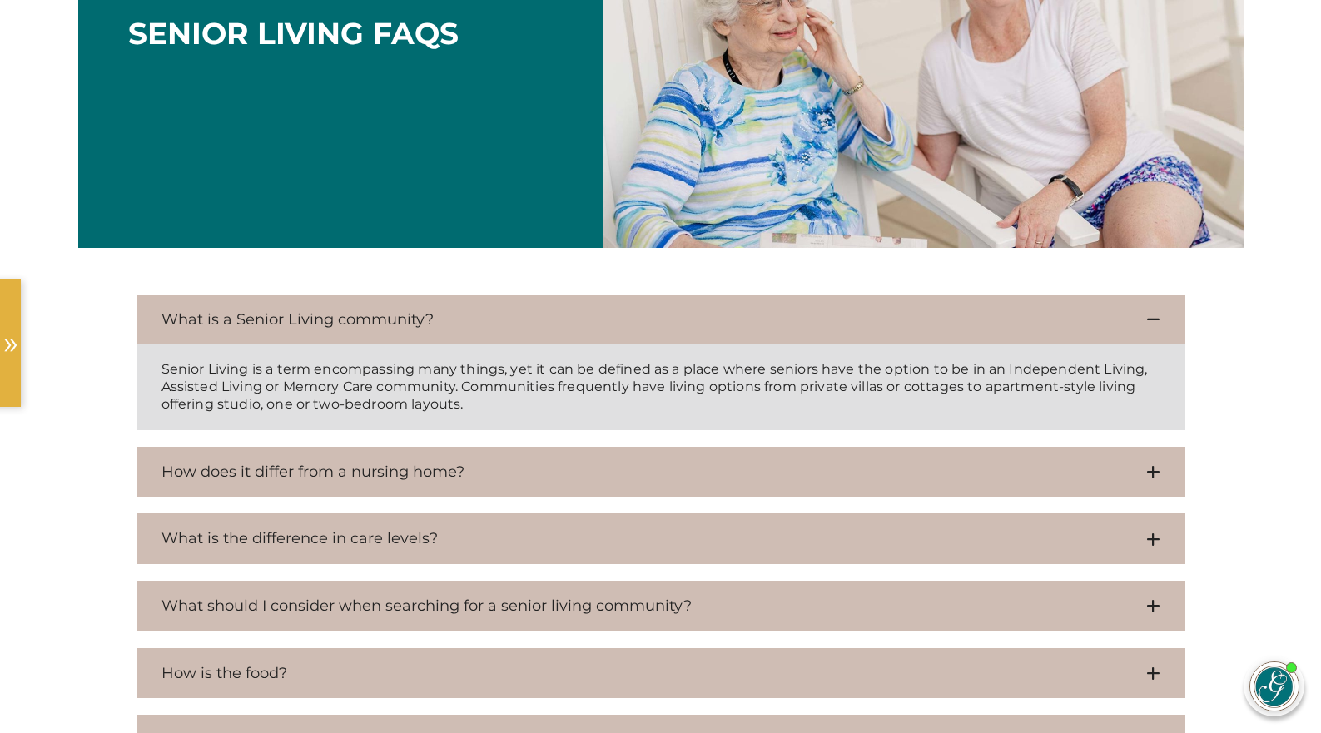
click at [1153, 534] on icon at bounding box center [1153, 539] width 14 height 15
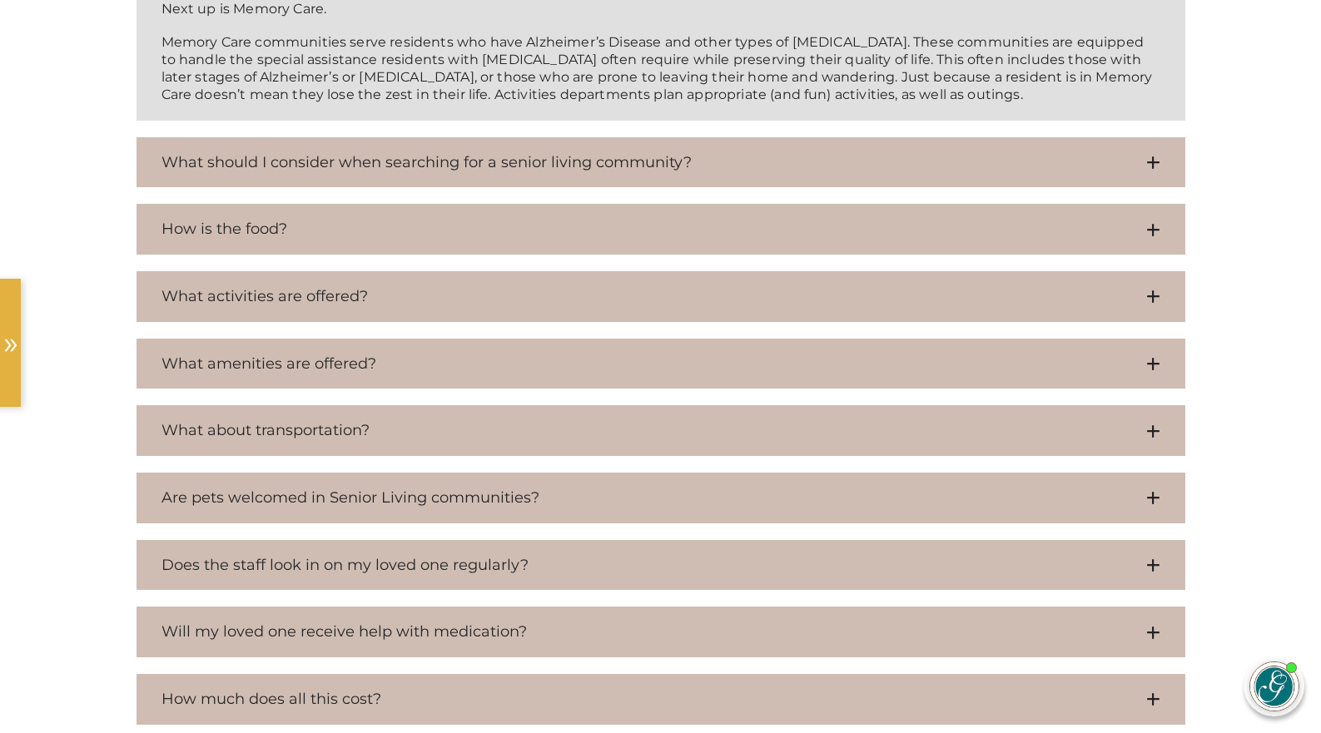
scroll to position [1332, 0]
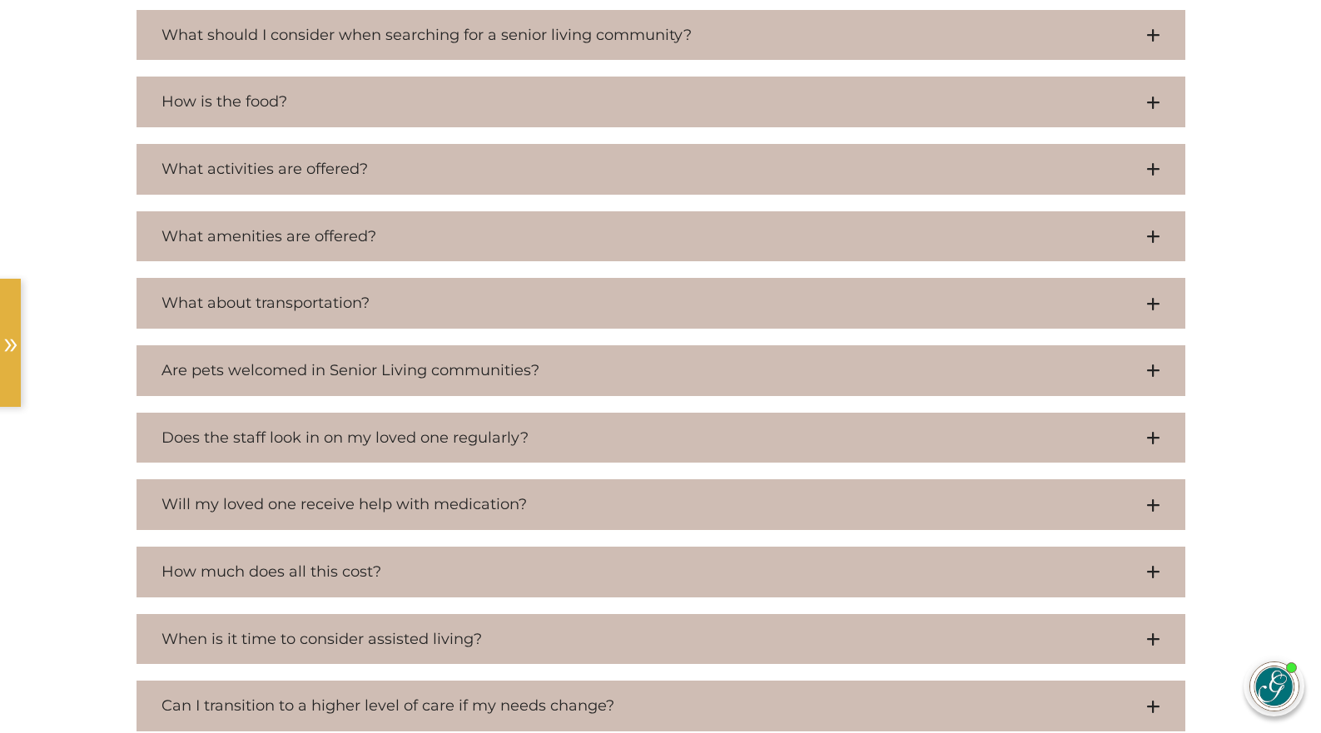
click at [1155, 439] on icon at bounding box center [1153, 437] width 14 height 15
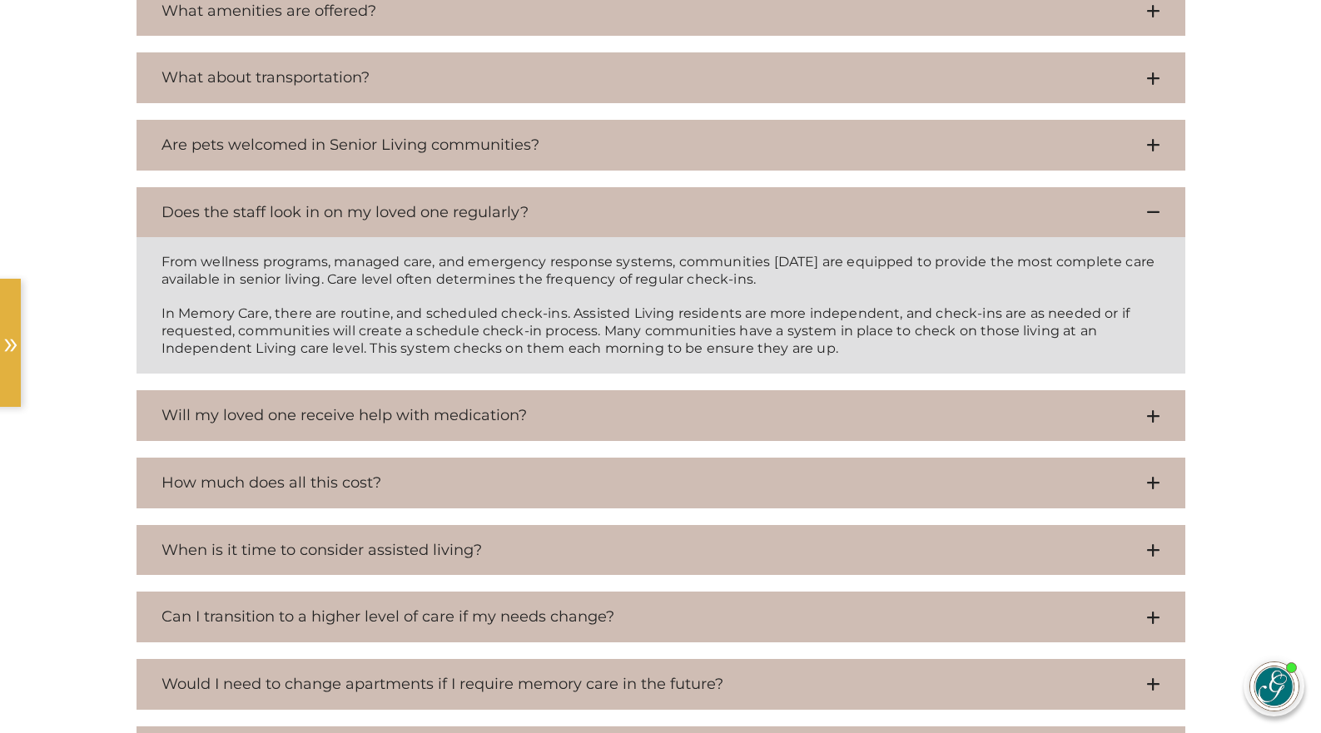
scroll to position [1581, 0]
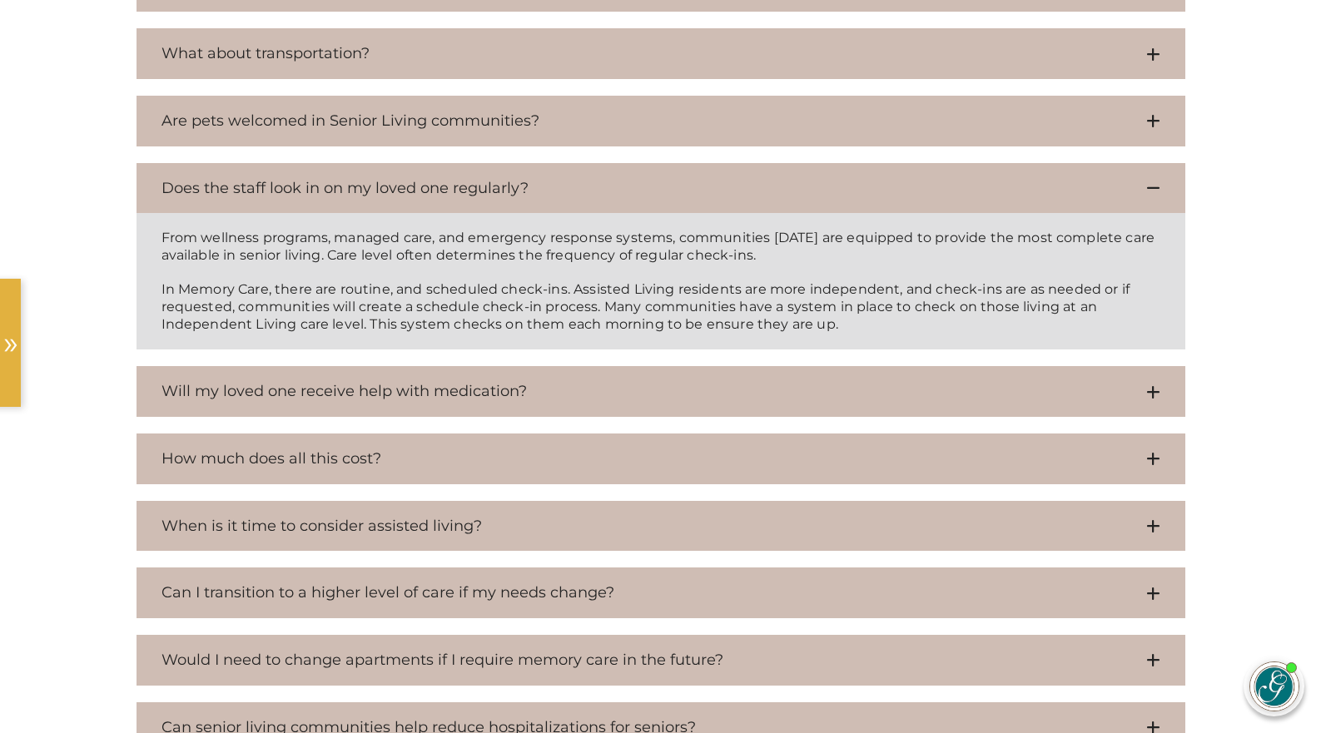
click at [1155, 393] on icon at bounding box center [1153, 391] width 14 height 15
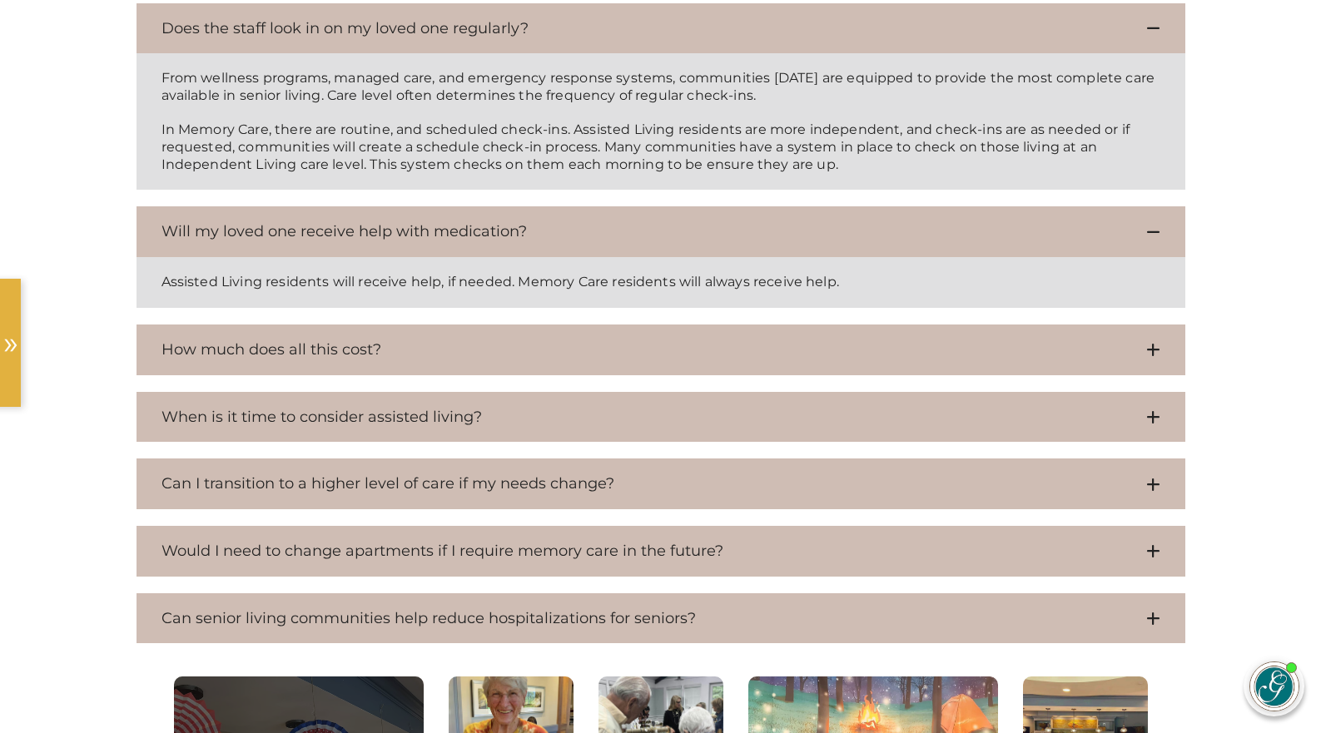
scroll to position [1748, 0]
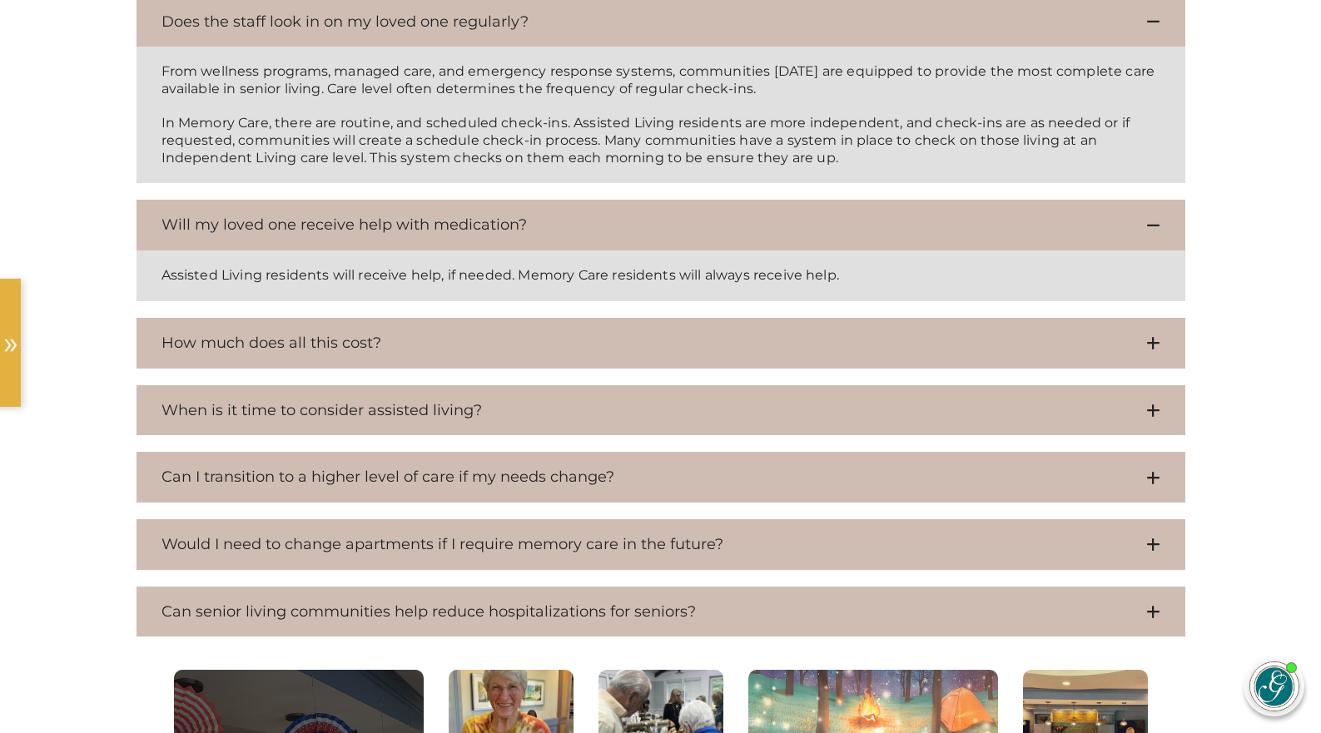
click at [1139, 340] on button "How much does all this cost?" at bounding box center [660, 343] width 1049 height 51
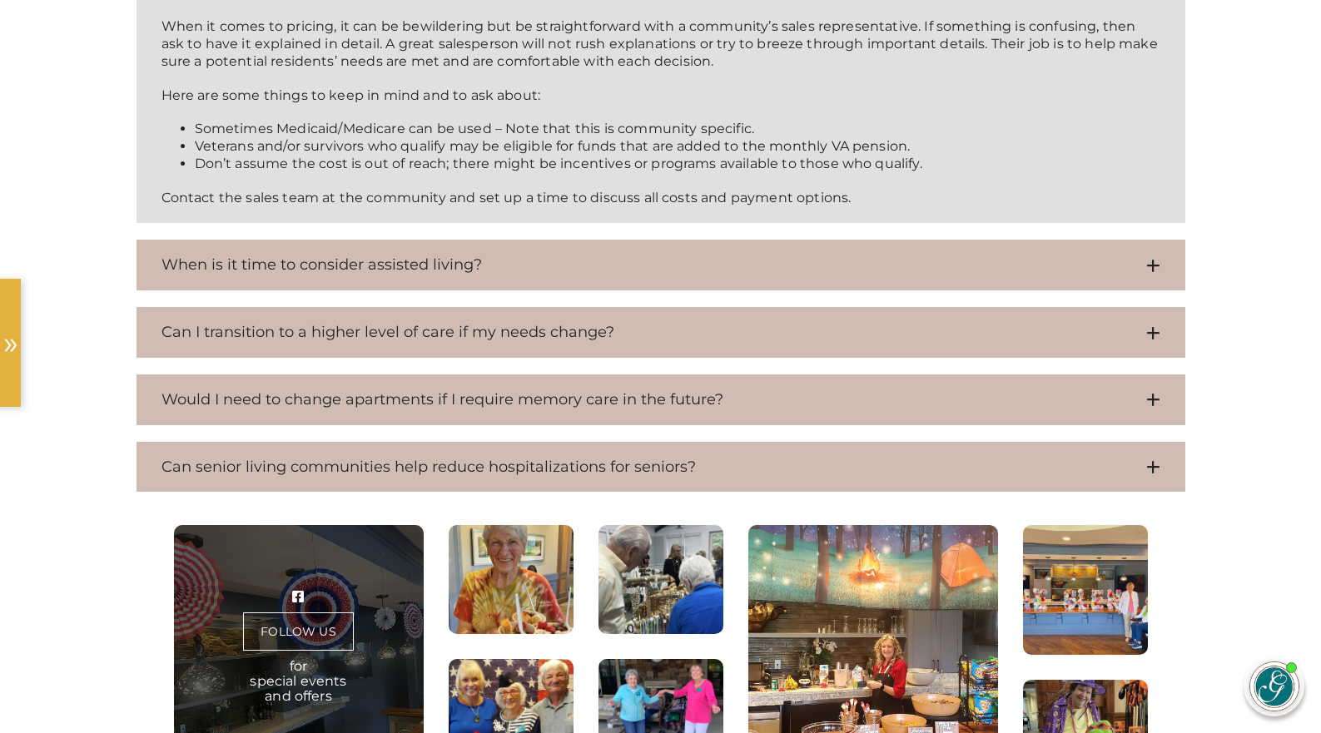
scroll to position [2247, 0]
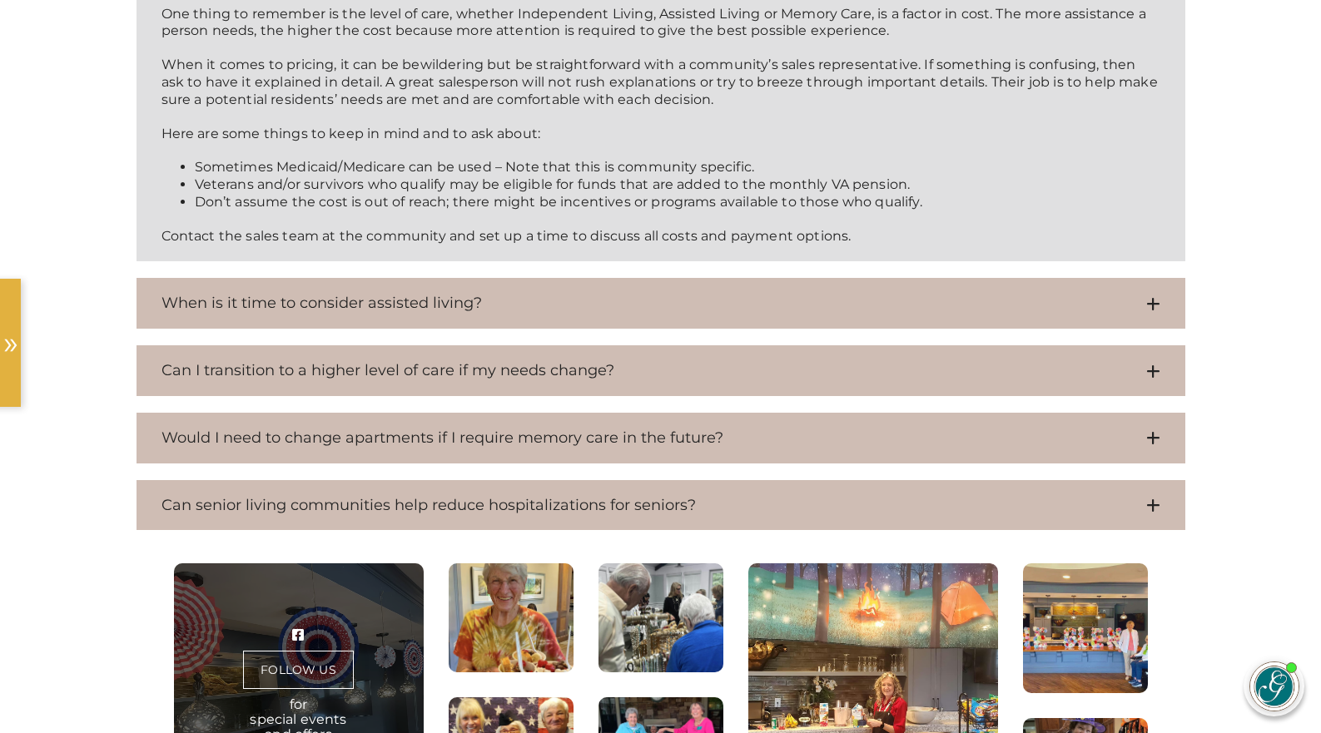
click at [1156, 508] on icon at bounding box center [1153, 505] width 14 height 15
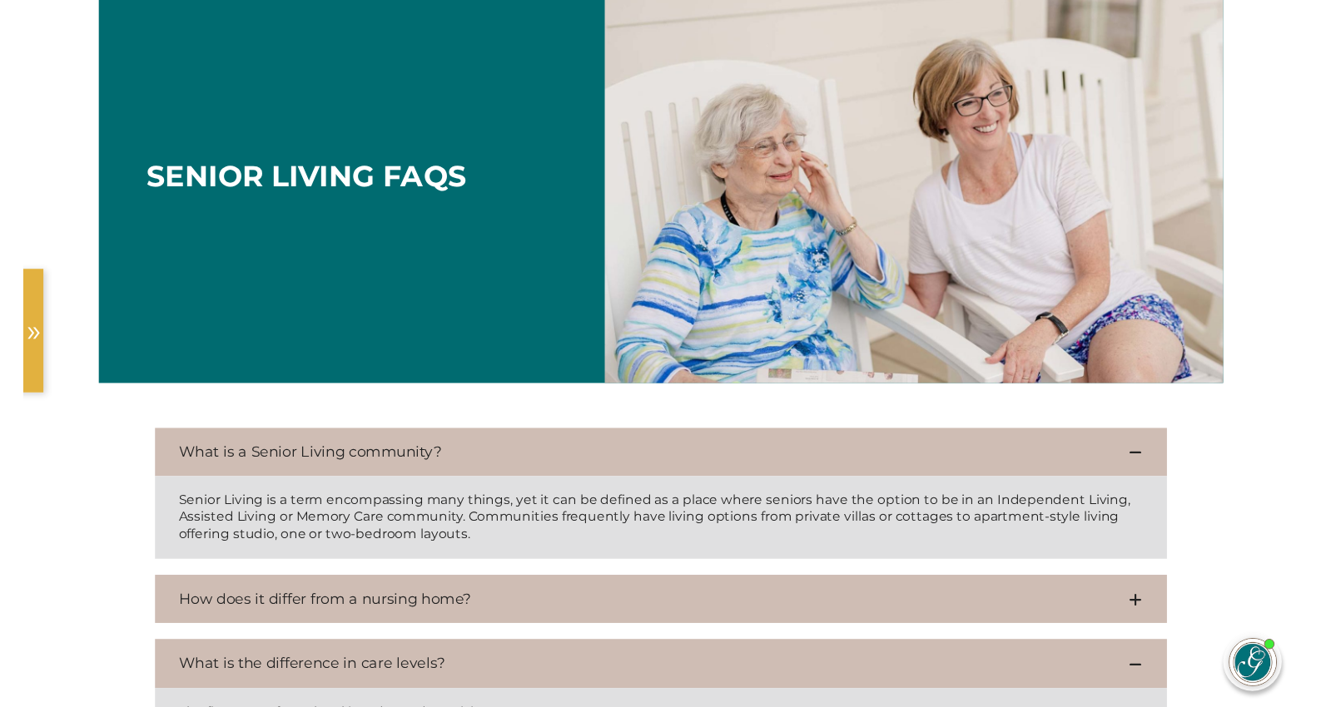
scroll to position [83, 0]
